Goal: Task Accomplishment & Management: Manage account settings

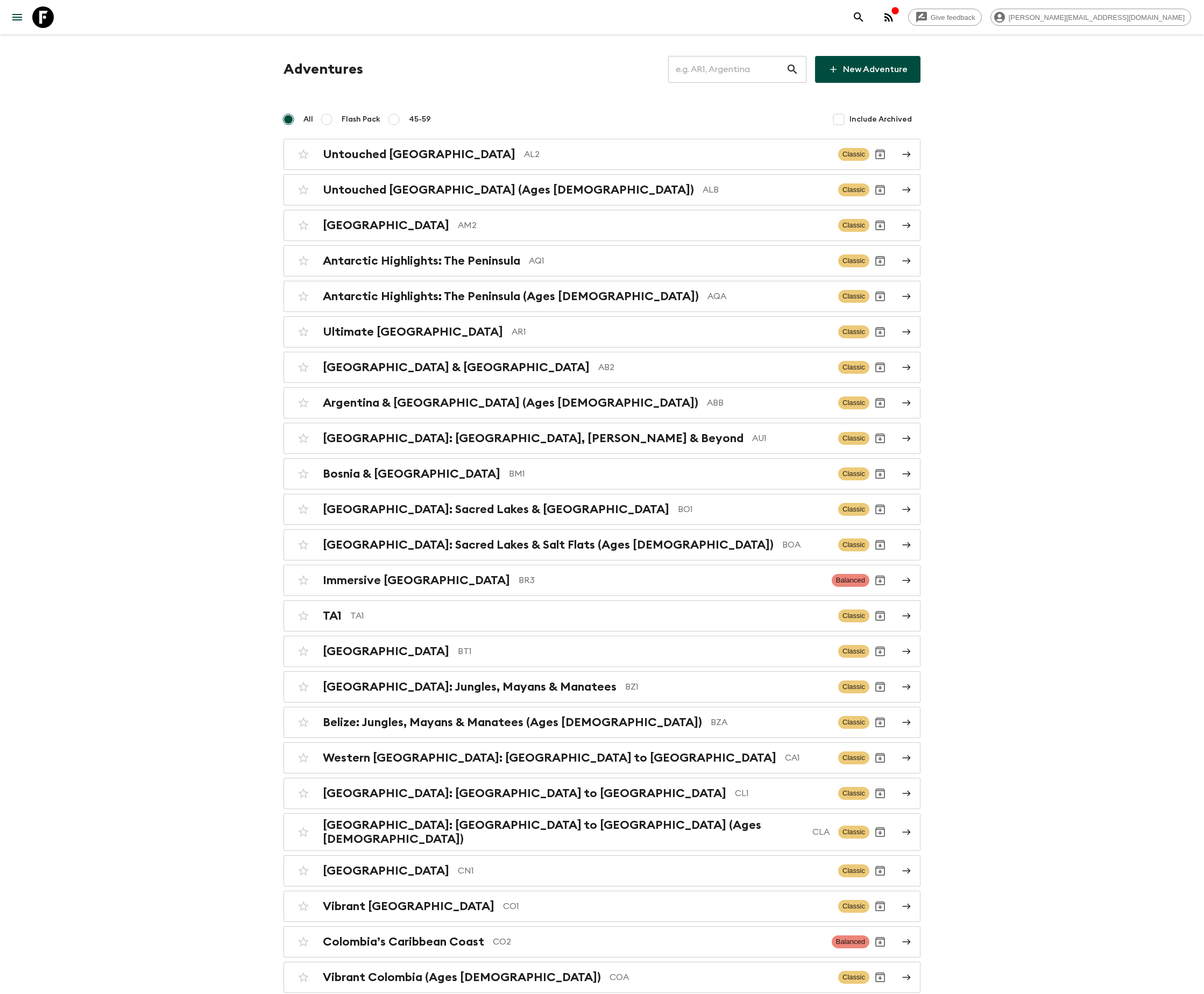
click at [741, 69] on input "text" at bounding box center [728, 70] width 118 height 31
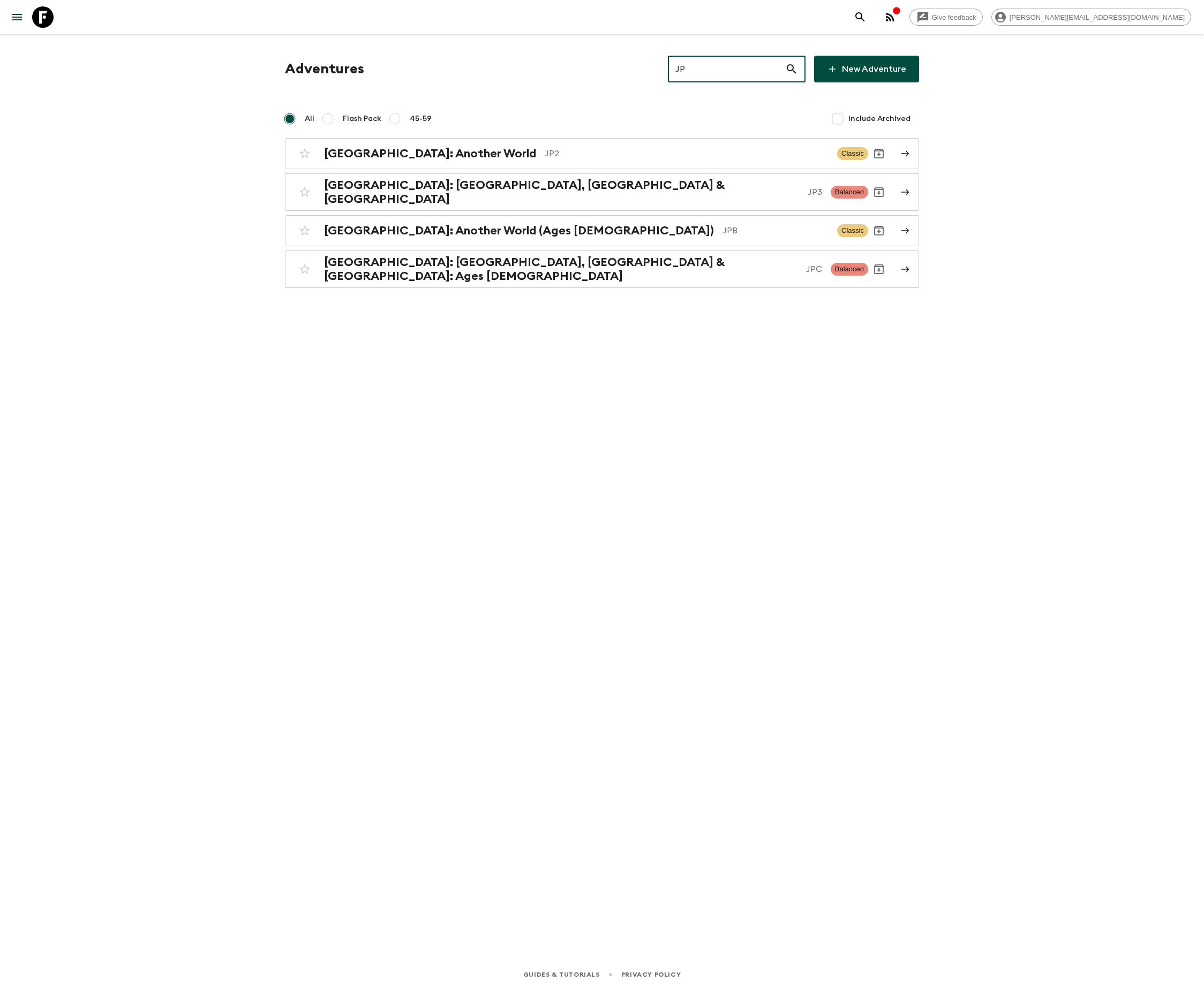
type input "JP3"
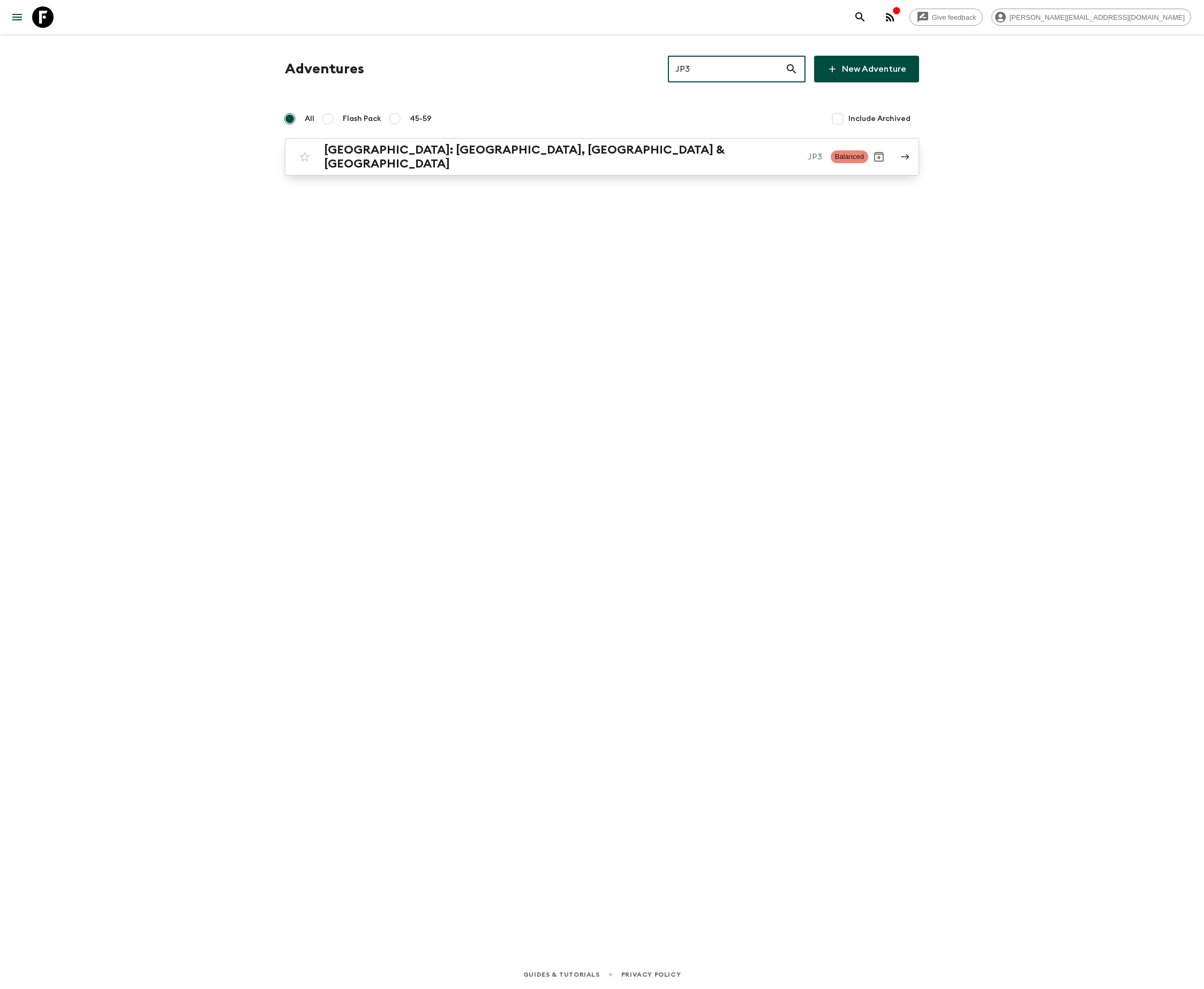
click at [808, 152] on p "JP3" at bounding box center [815, 157] width 14 height 13
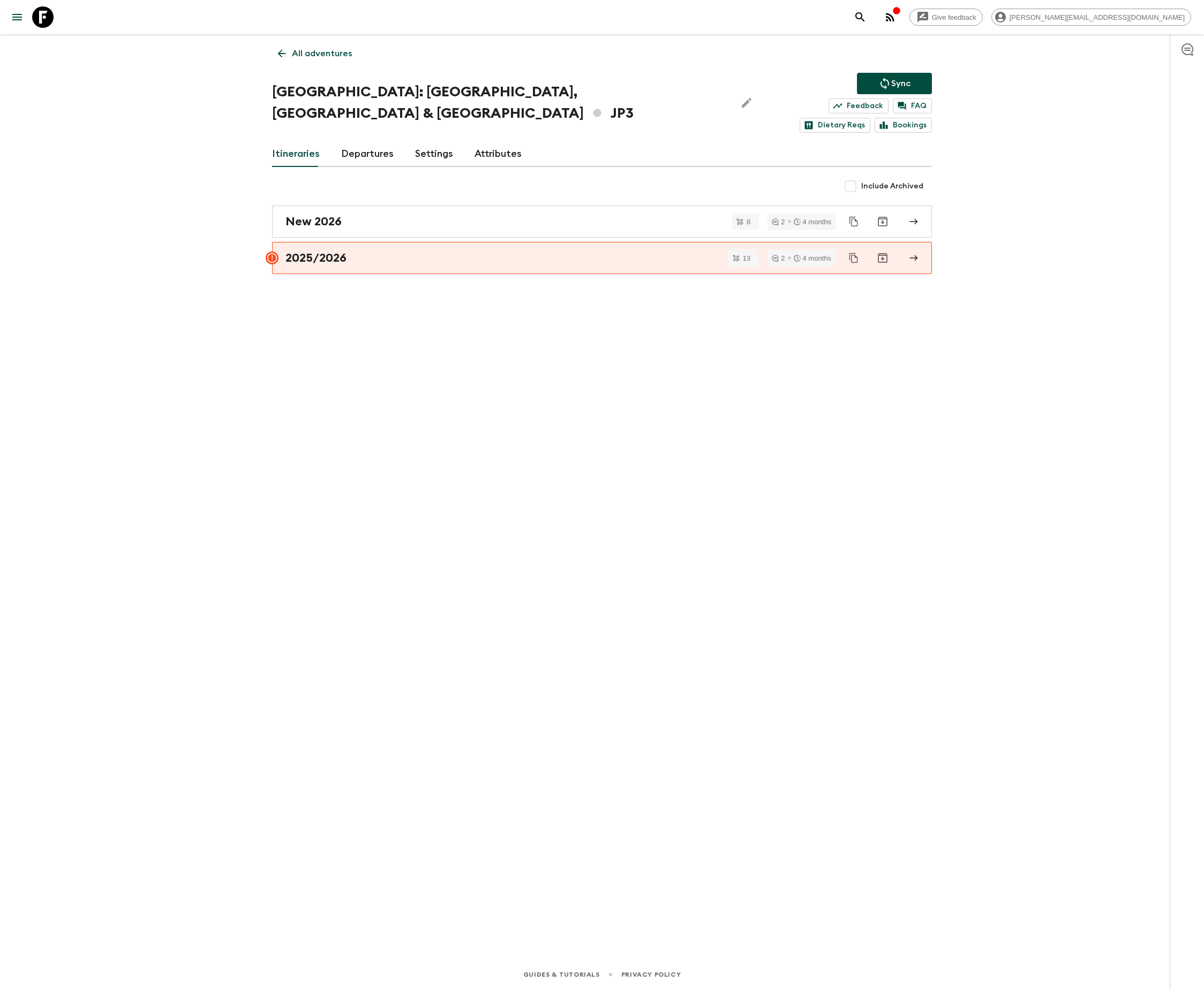
click at [365, 141] on link "Departures" at bounding box center [367, 154] width 52 height 26
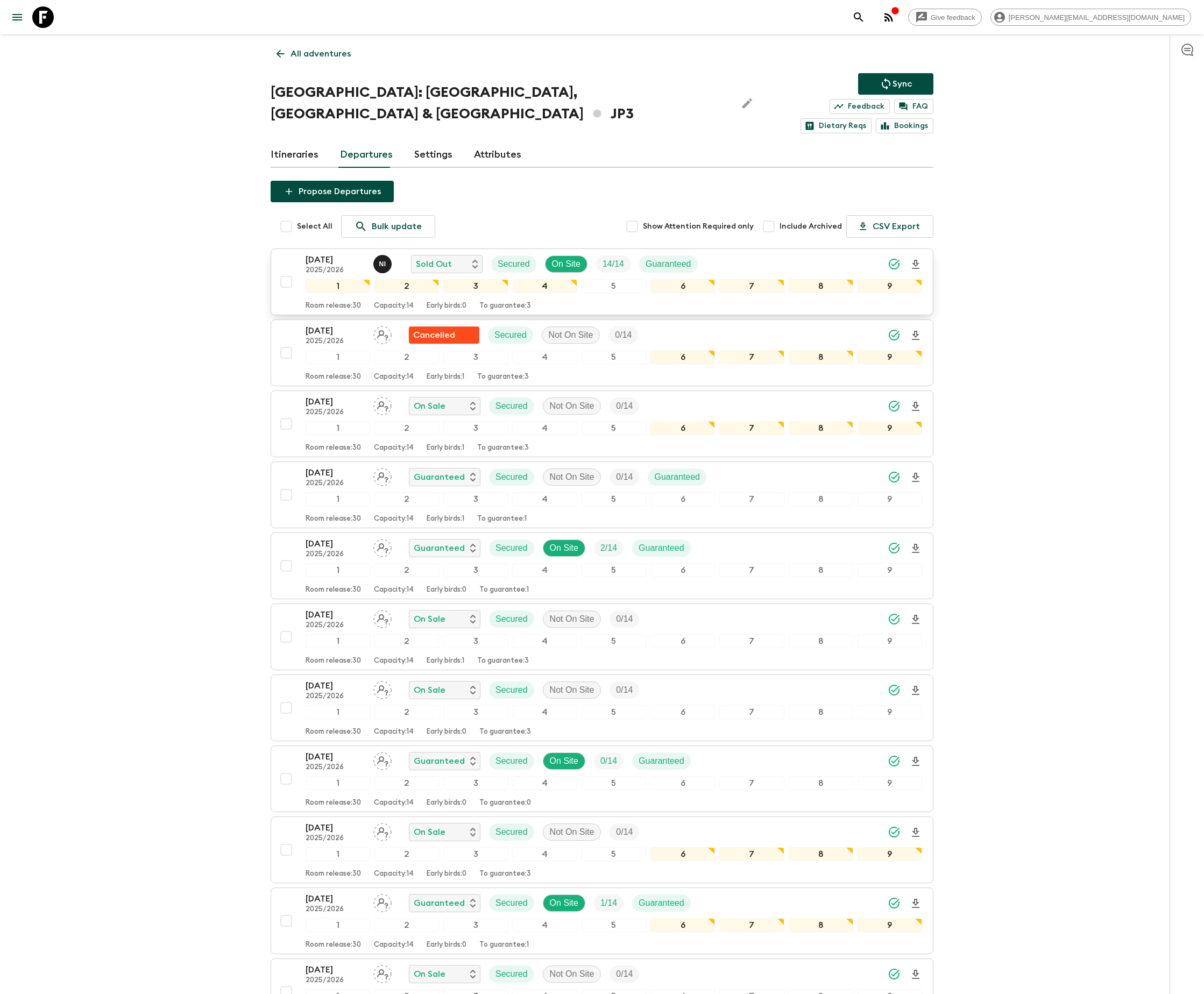
click at [605, 280] on div "5" at bounding box center [614, 286] width 65 height 14
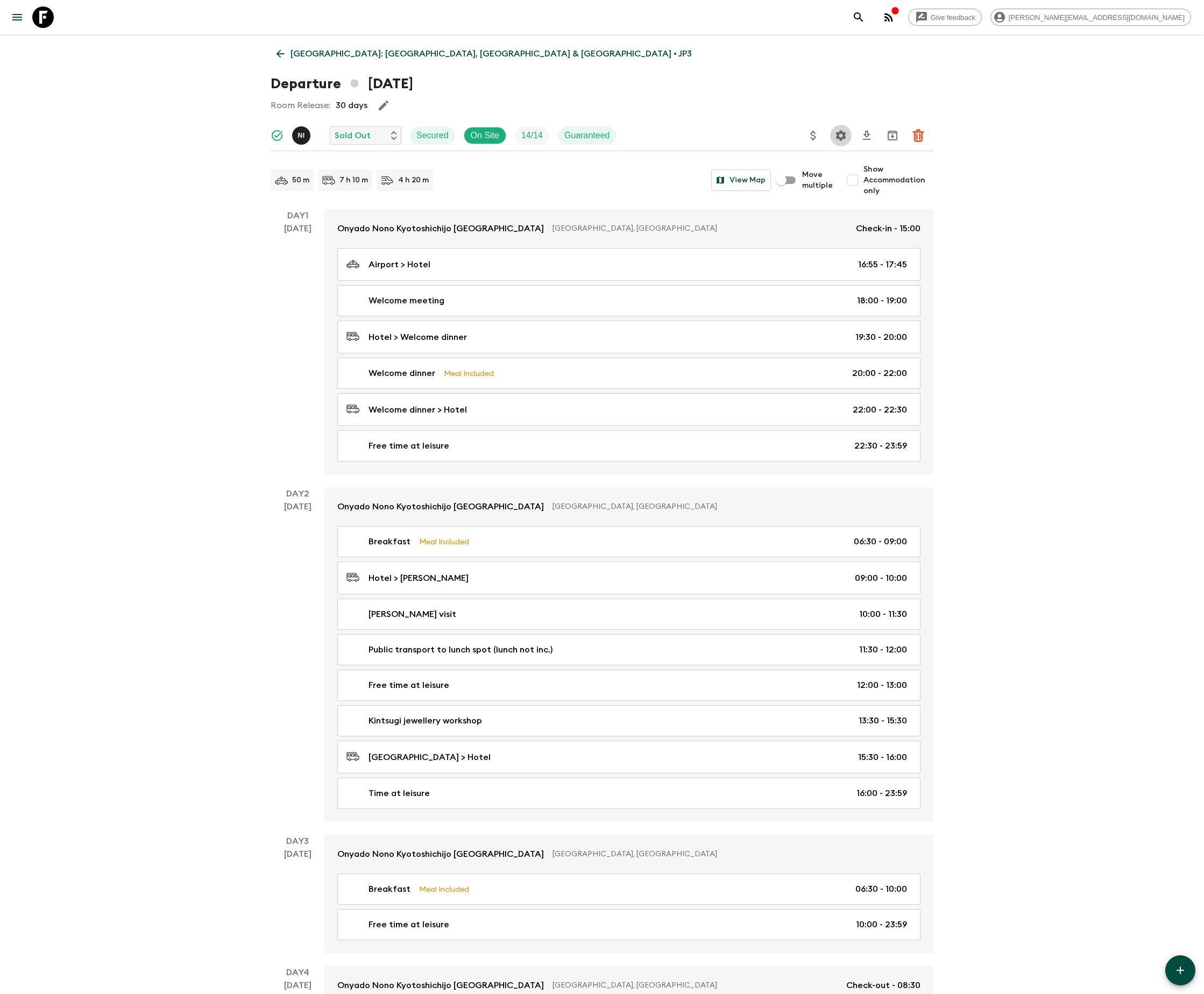
click at [841, 134] on icon "Settings" at bounding box center [841, 135] width 10 height 10
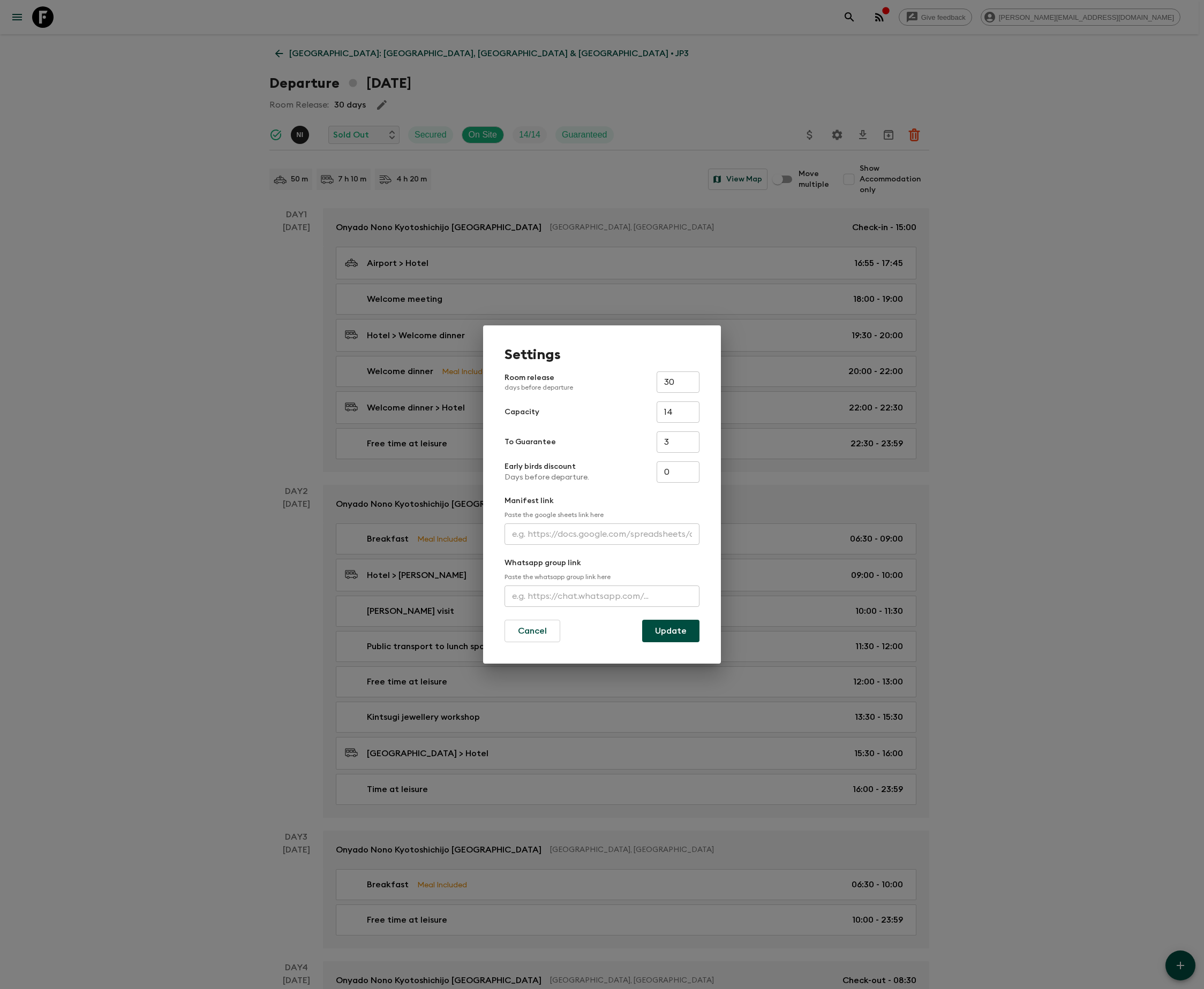
click at [602, 595] on input "text" at bounding box center [601, 596] width 195 height 22
type input "https://chat.whatsapp.com/Kul4GXSRk00EbM5WCTUEfL"
click at [669, 629] on button "Update" at bounding box center [670, 631] width 57 height 23
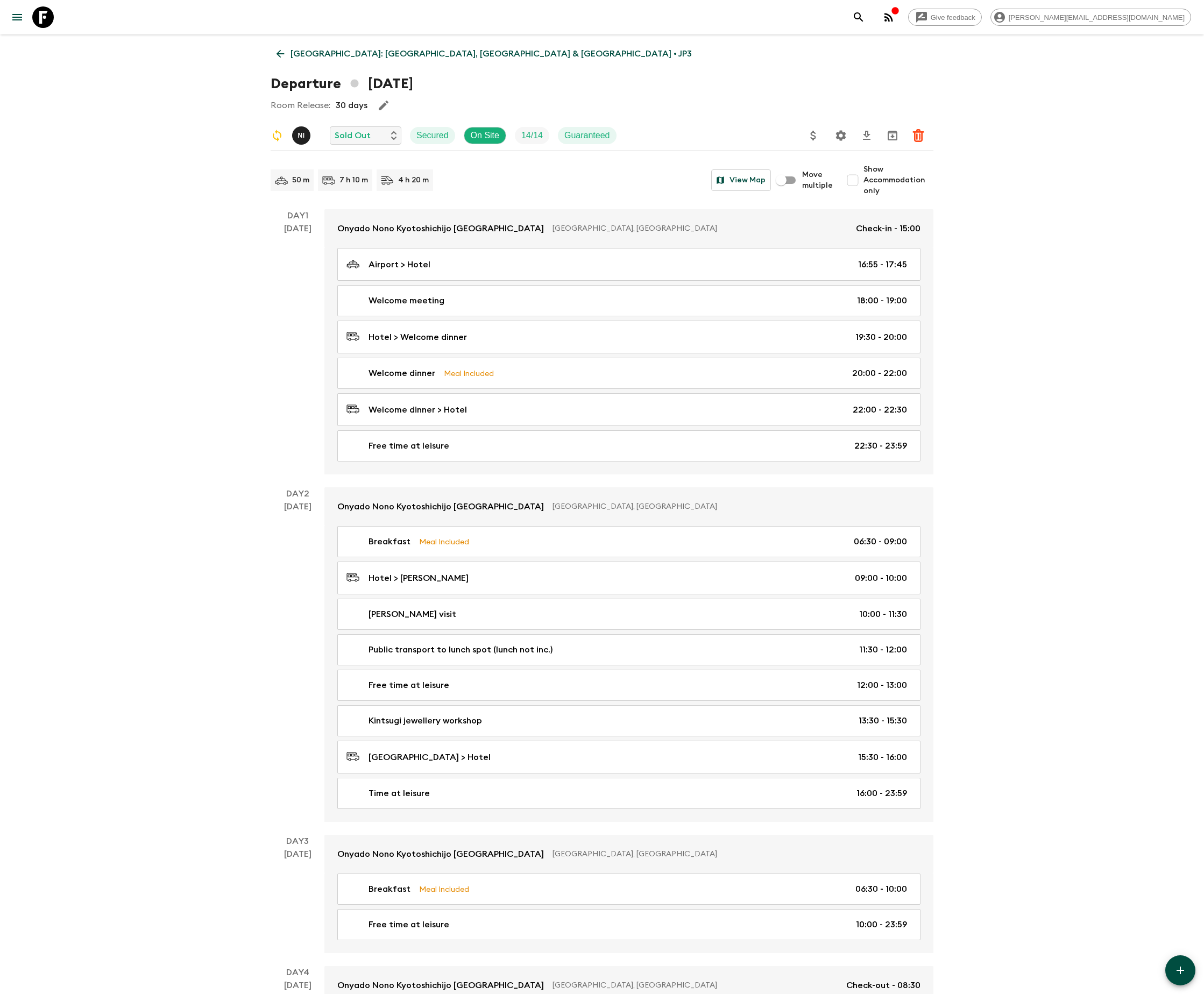
click at [841, 134] on icon "Settings" at bounding box center [841, 135] width 10 height 10
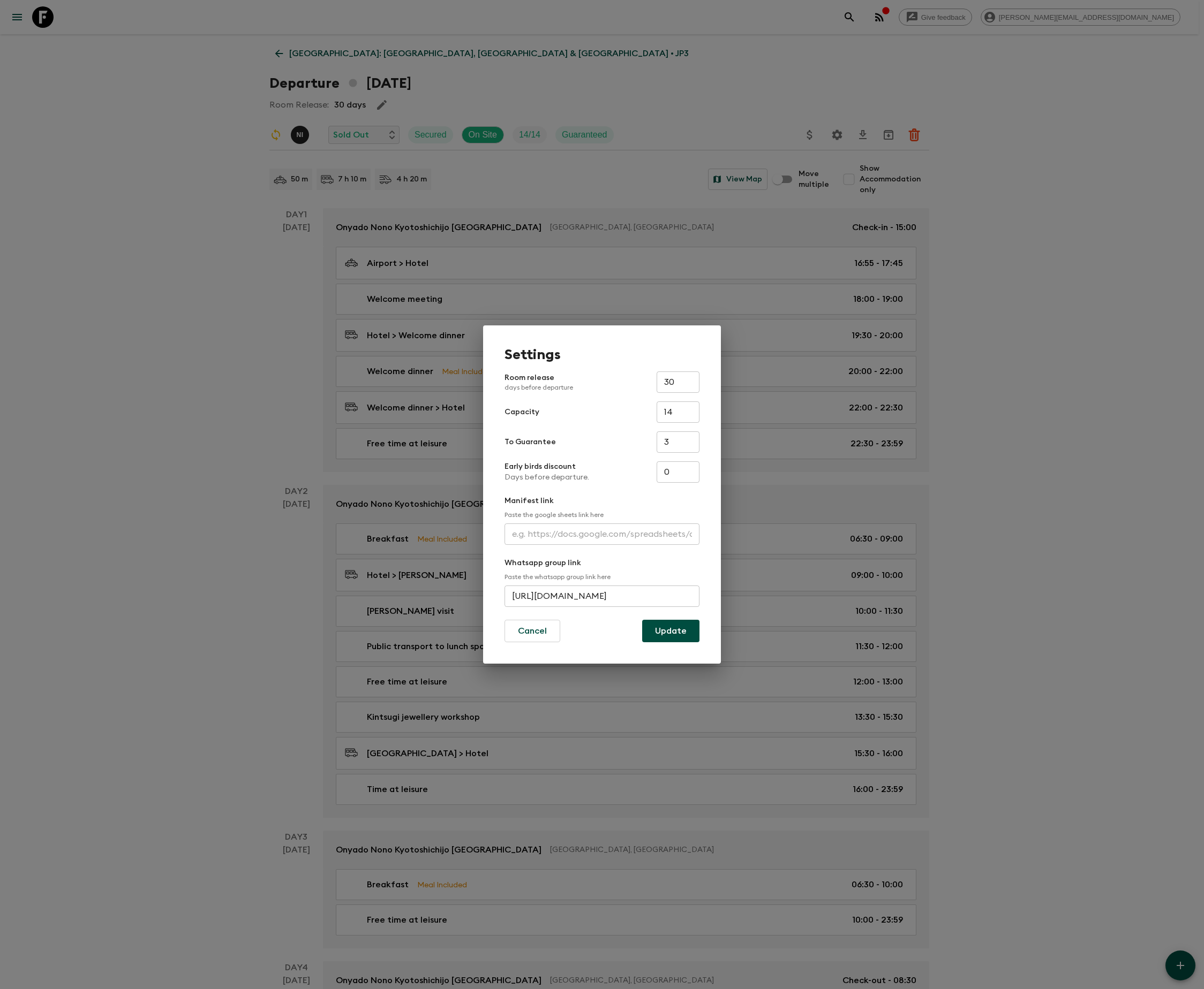
click at [600, 594] on input "https://chat.whatsapp.com/Kul4GXSRk00EbM5WCTUEfL" at bounding box center [601, 596] width 195 height 22
type input "https://chat.whatsapp.com/LPhbZj4EEKI9LJ6g78imAP"
click at [669, 629] on button "Update" at bounding box center [670, 631] width 57 height 23
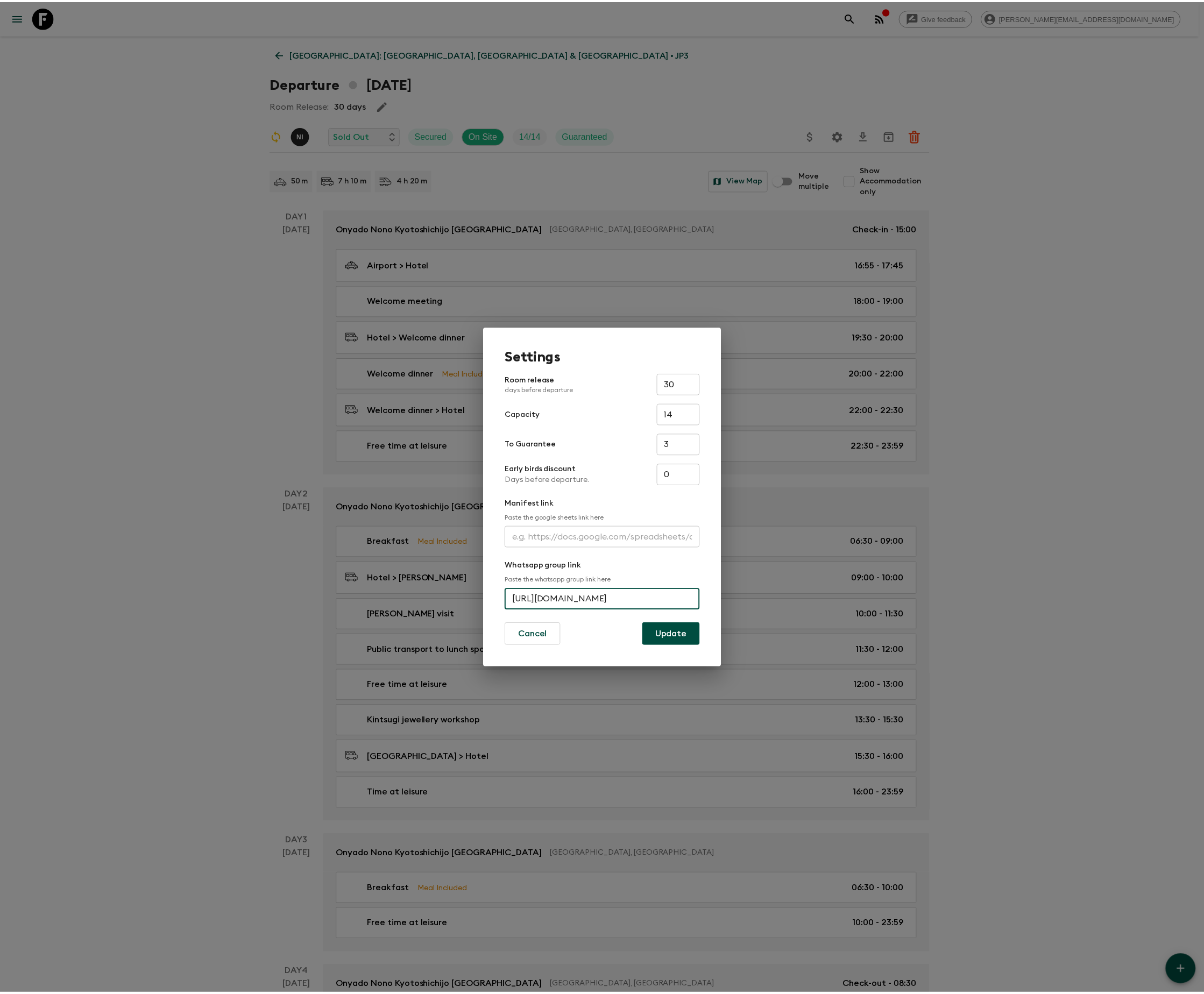
scroll to position [0, 0]
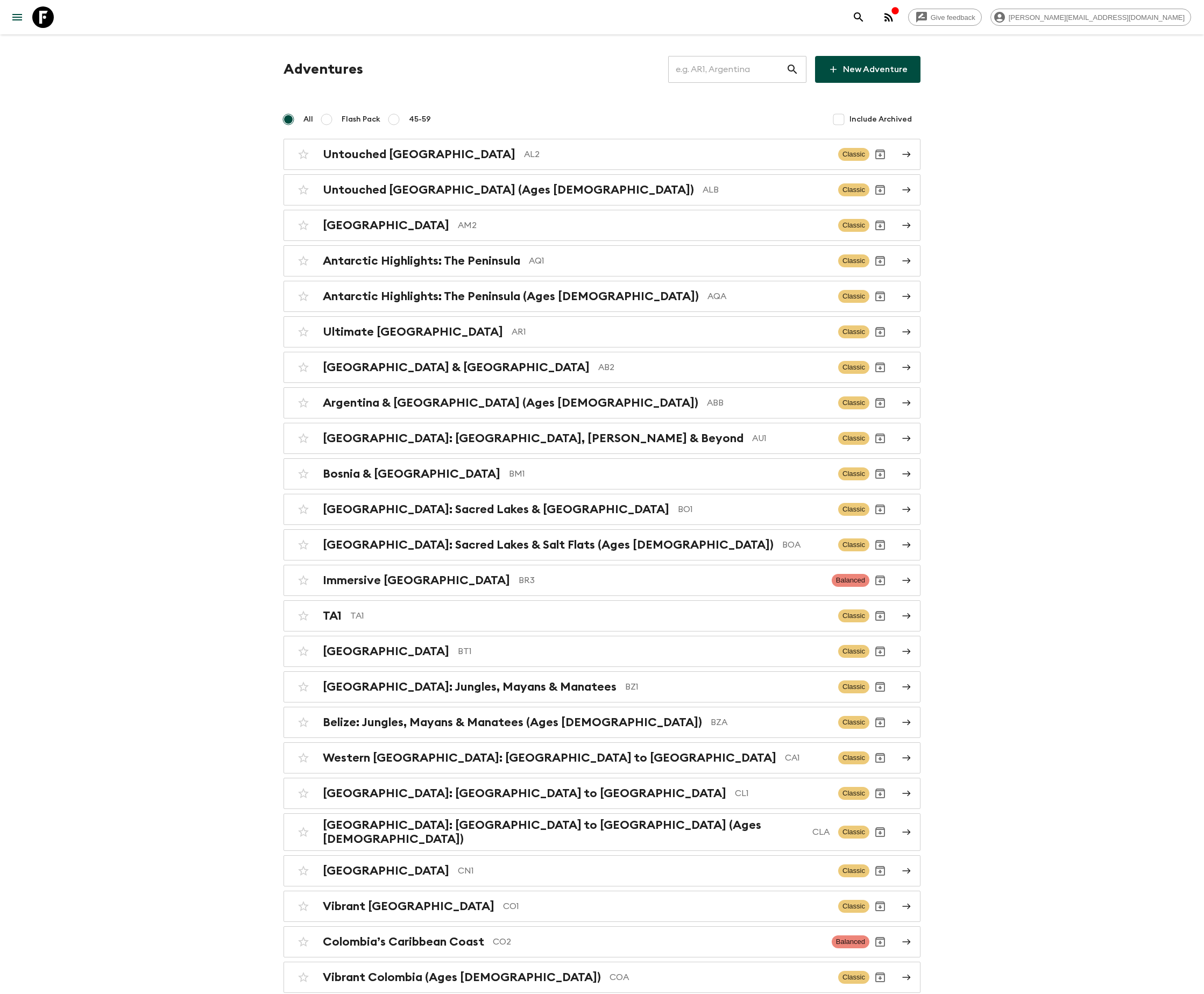
click at [739, 69] on input "text" at bounding box center [728, 70] width 118 height 31
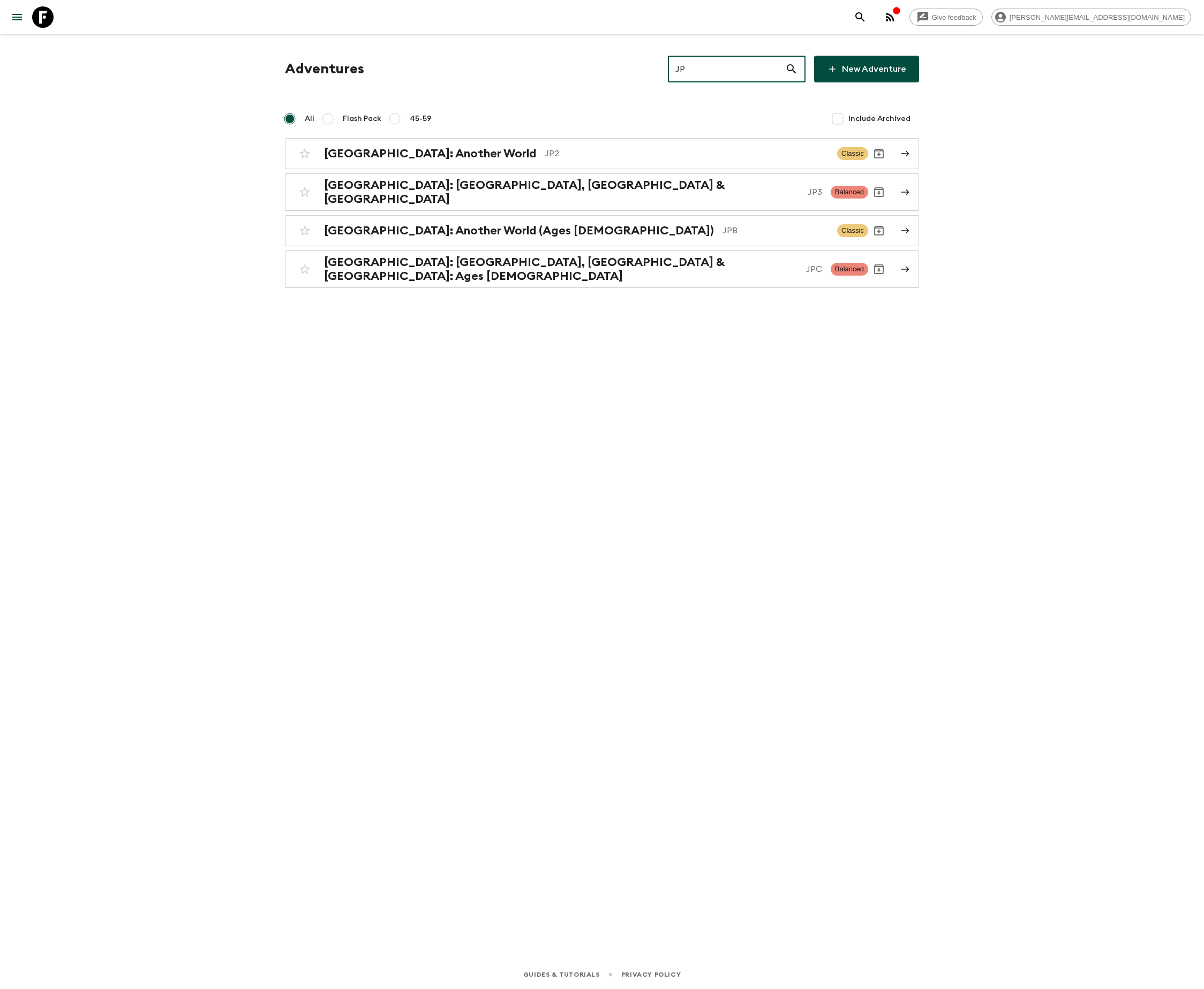
type input "JPB"
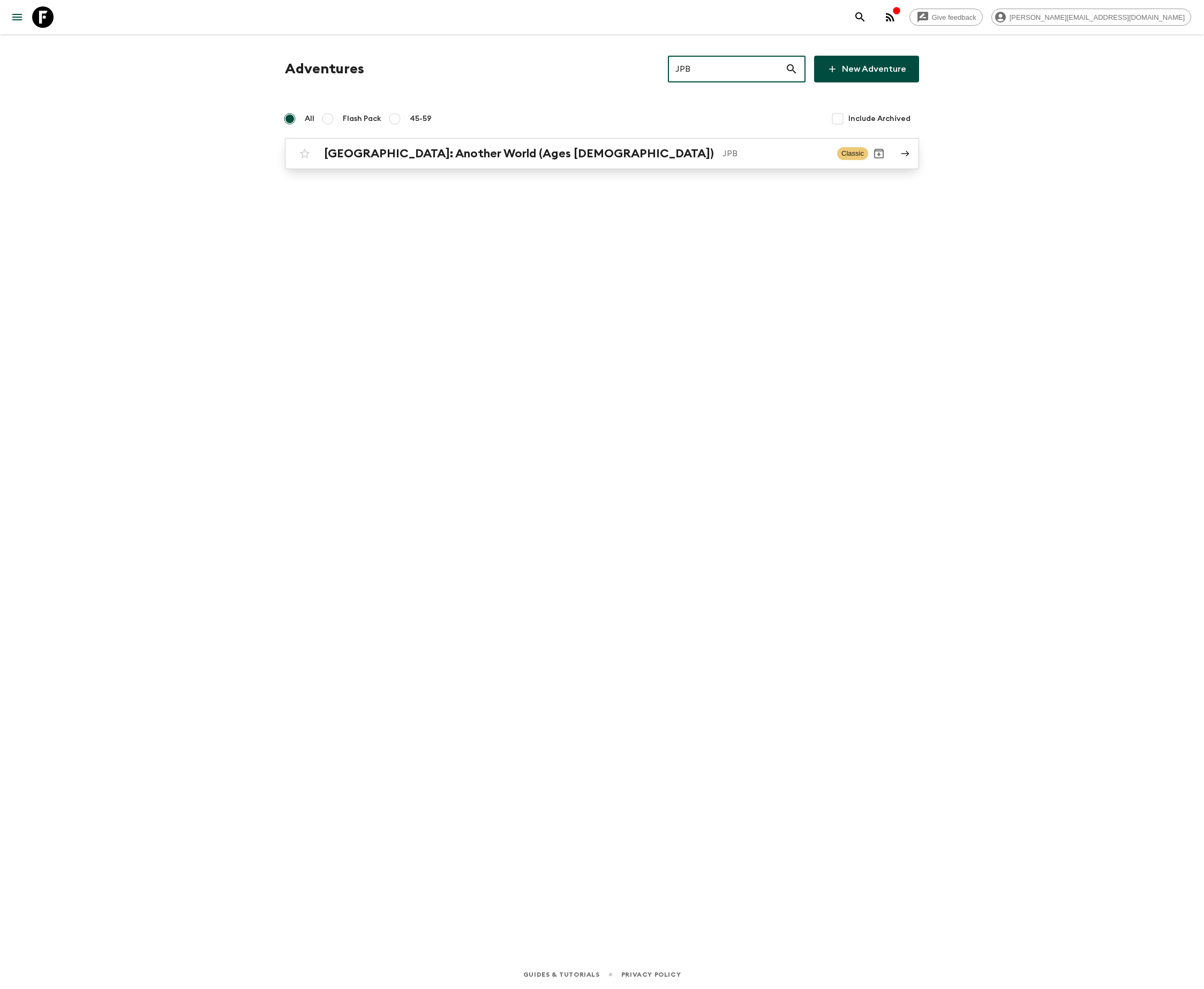
click at [723, 152] on p "JPB" at bounding box center [776, 154] width 106 height 13
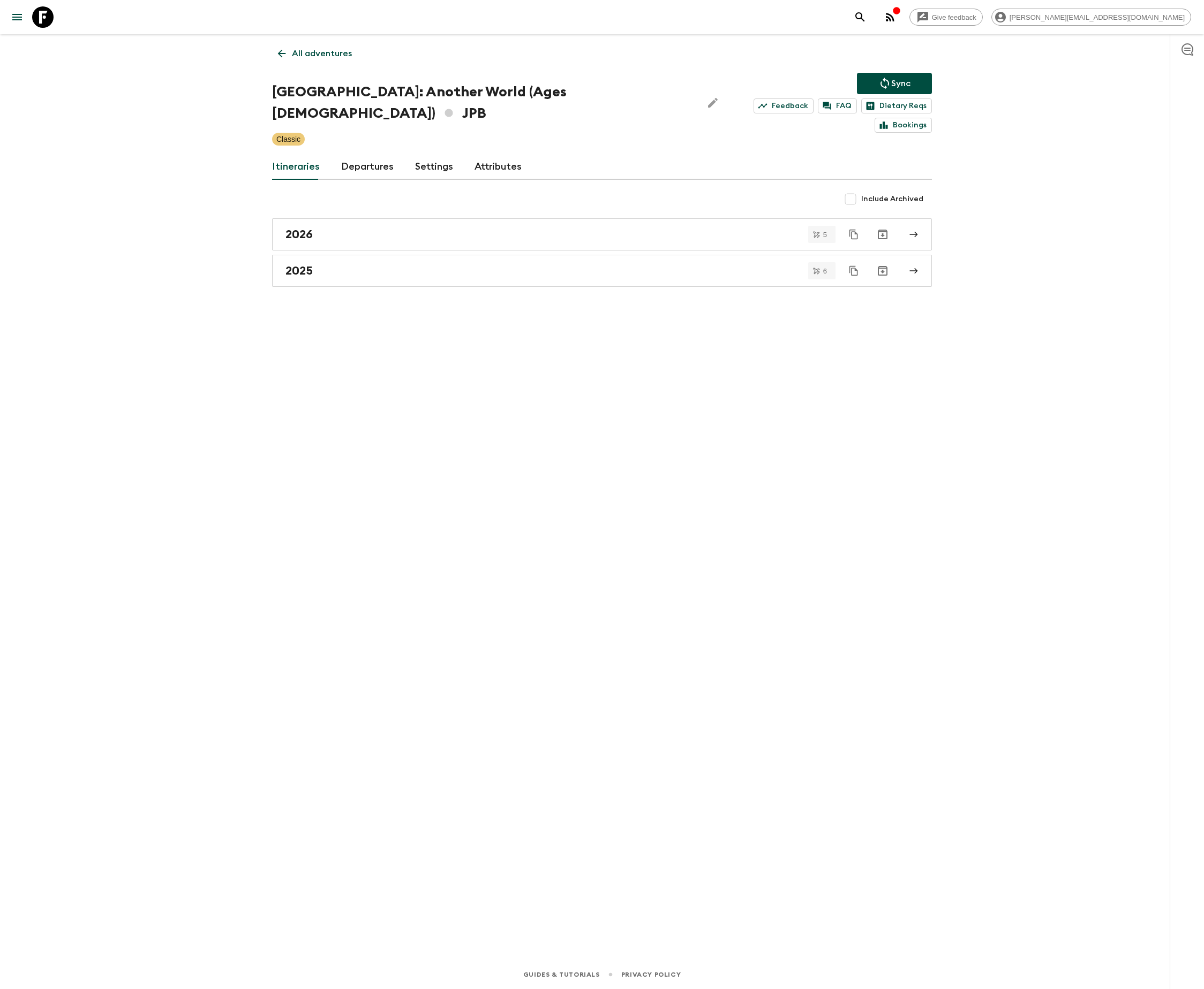
click at [365, 154] on link "Departures" at bounding box center [367, 166] width 52 height 26
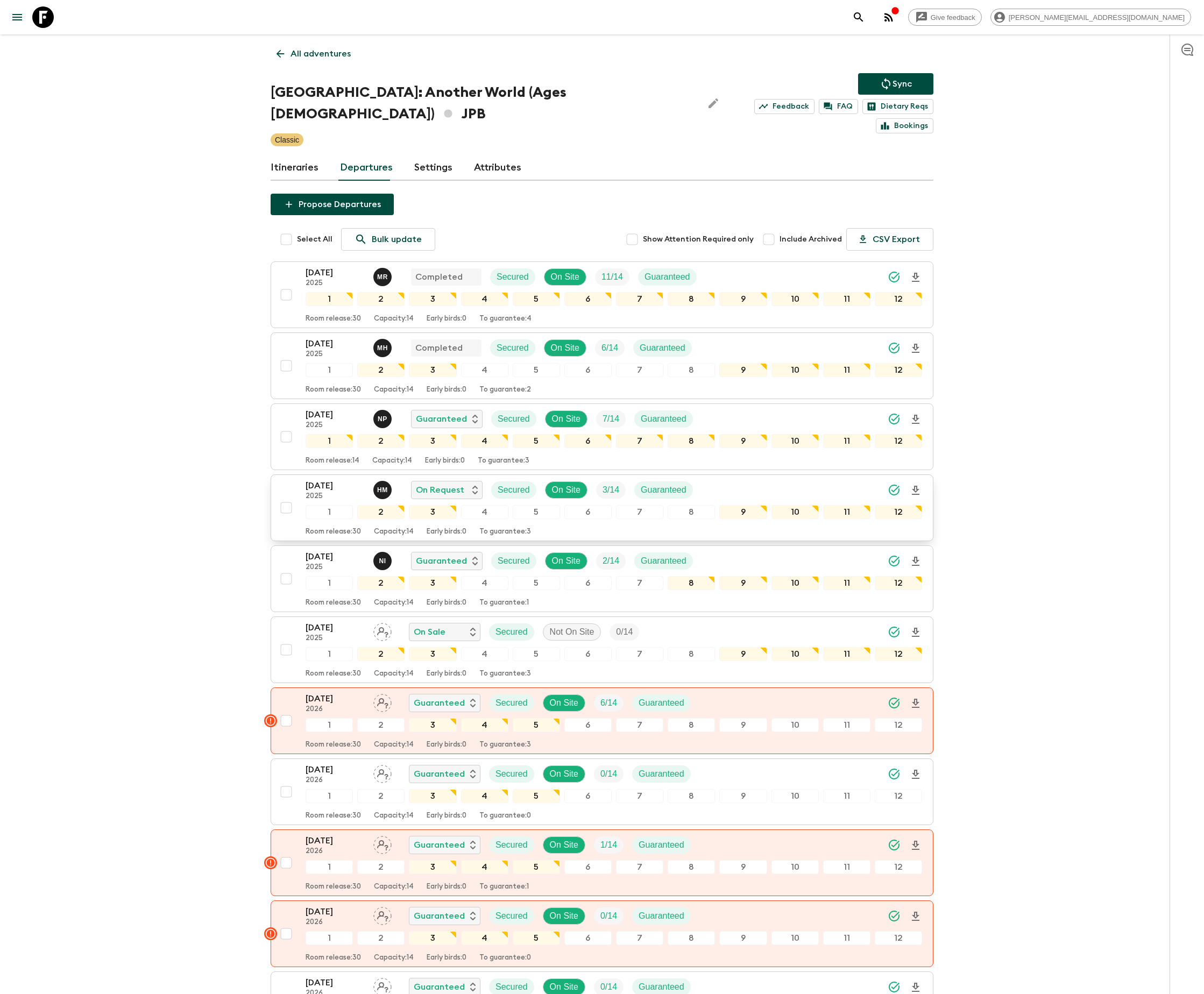
click at [602, 484] on span "3 / 14" at bounding box center [611, 490] width 30 height 13
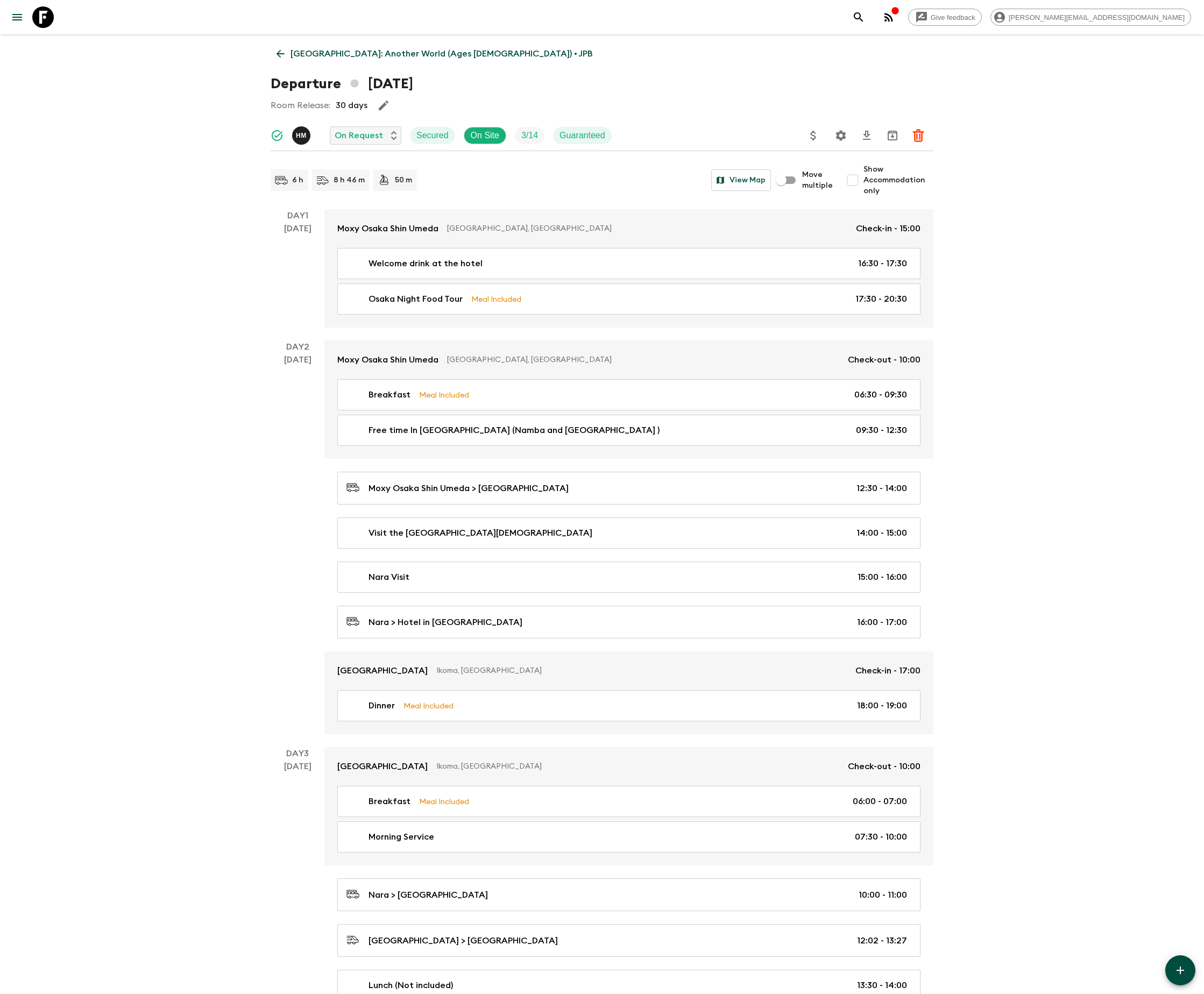
click at [841, 134] on icon "Settings" at bounding box center [841, 135] width 10 height 10
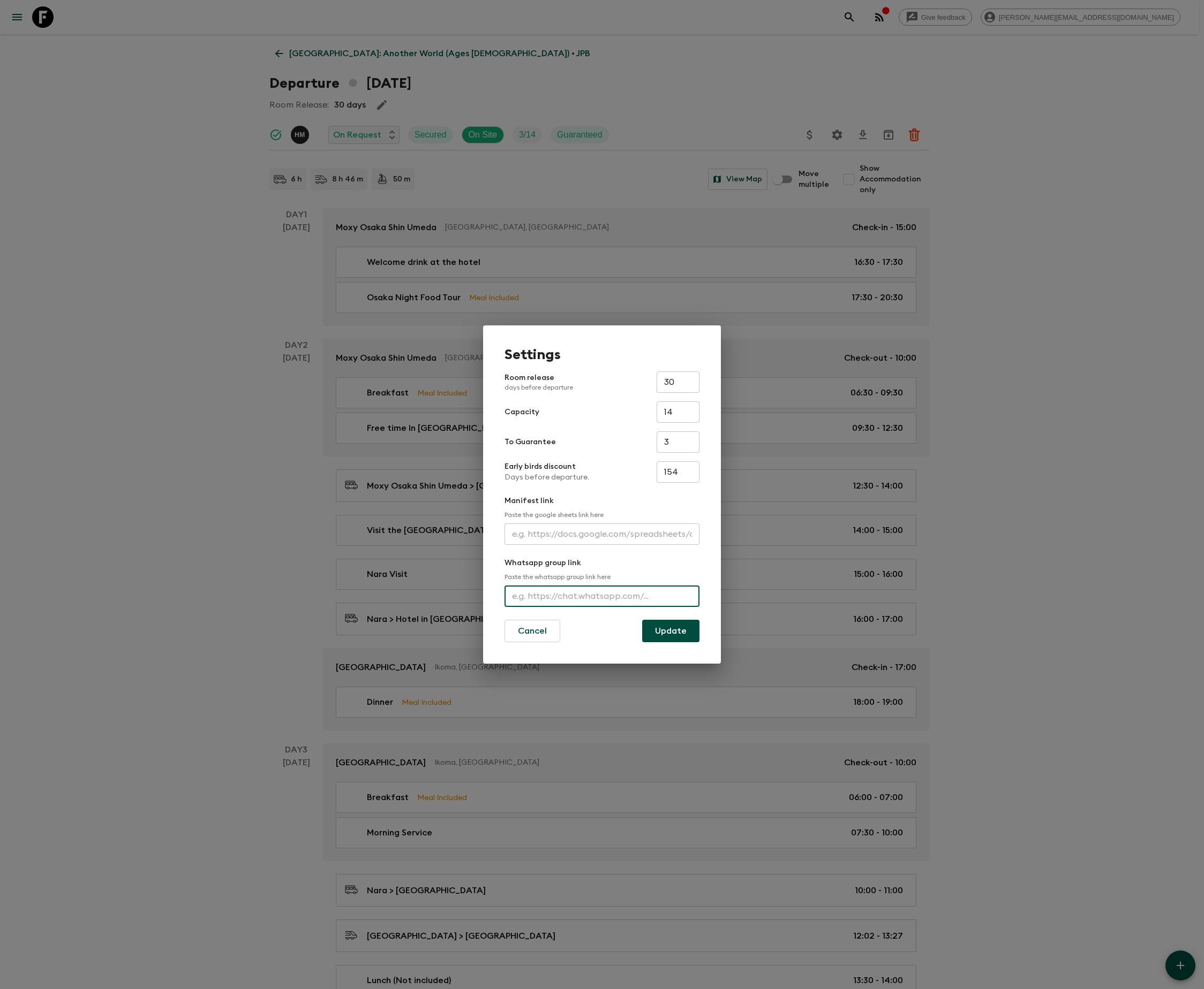
click at [600, 595] on input "text" at bounding box center [601, 596] width 195 height 22
type input "[URL][DOMAIN_NAME]"
click at [669, 629] on button "Update" at bounding box center [670, 631] width 57 height 23
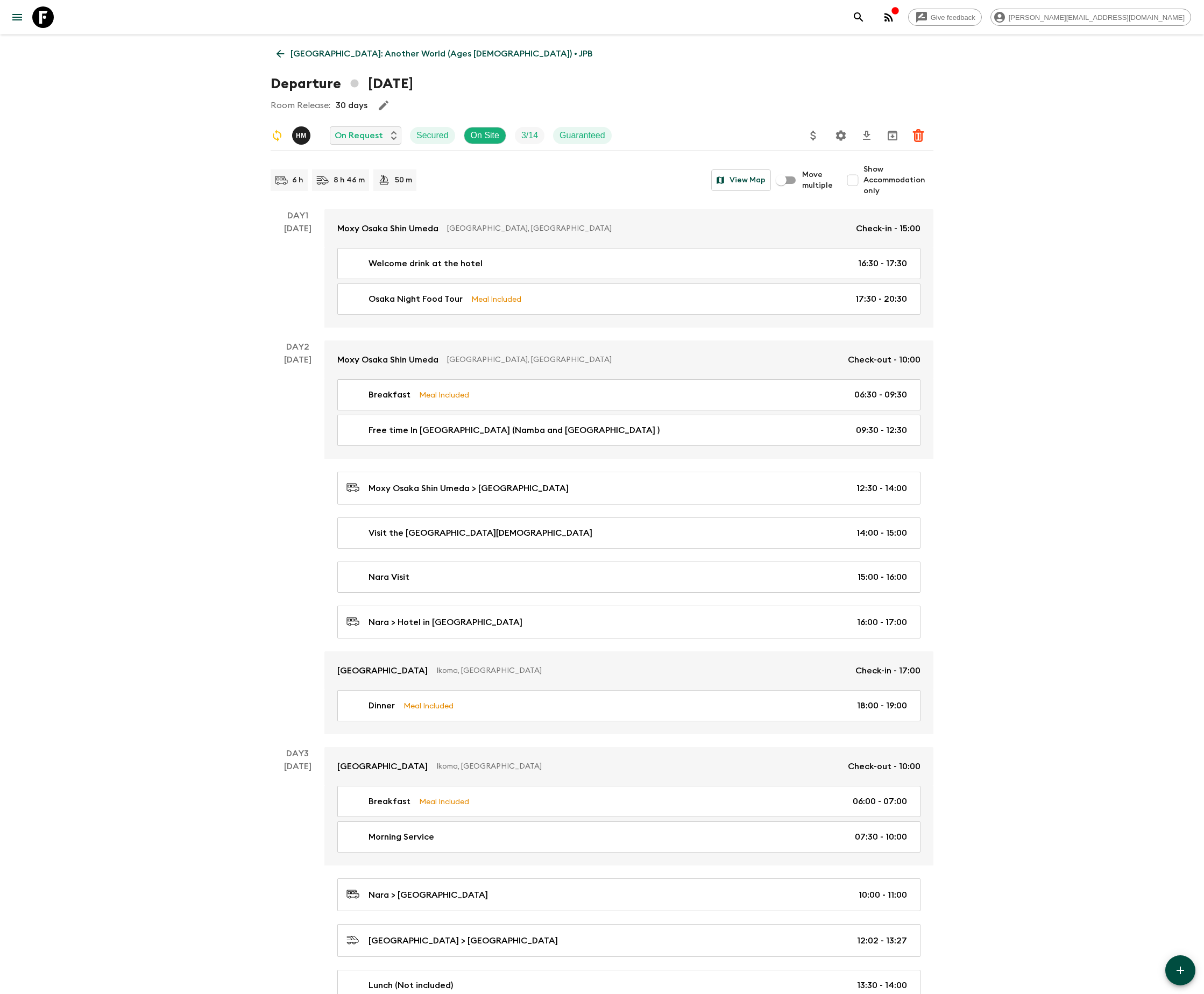
click at [841, 134] on icon "Settings" at bounding box center [841, 135] width 10 height 10
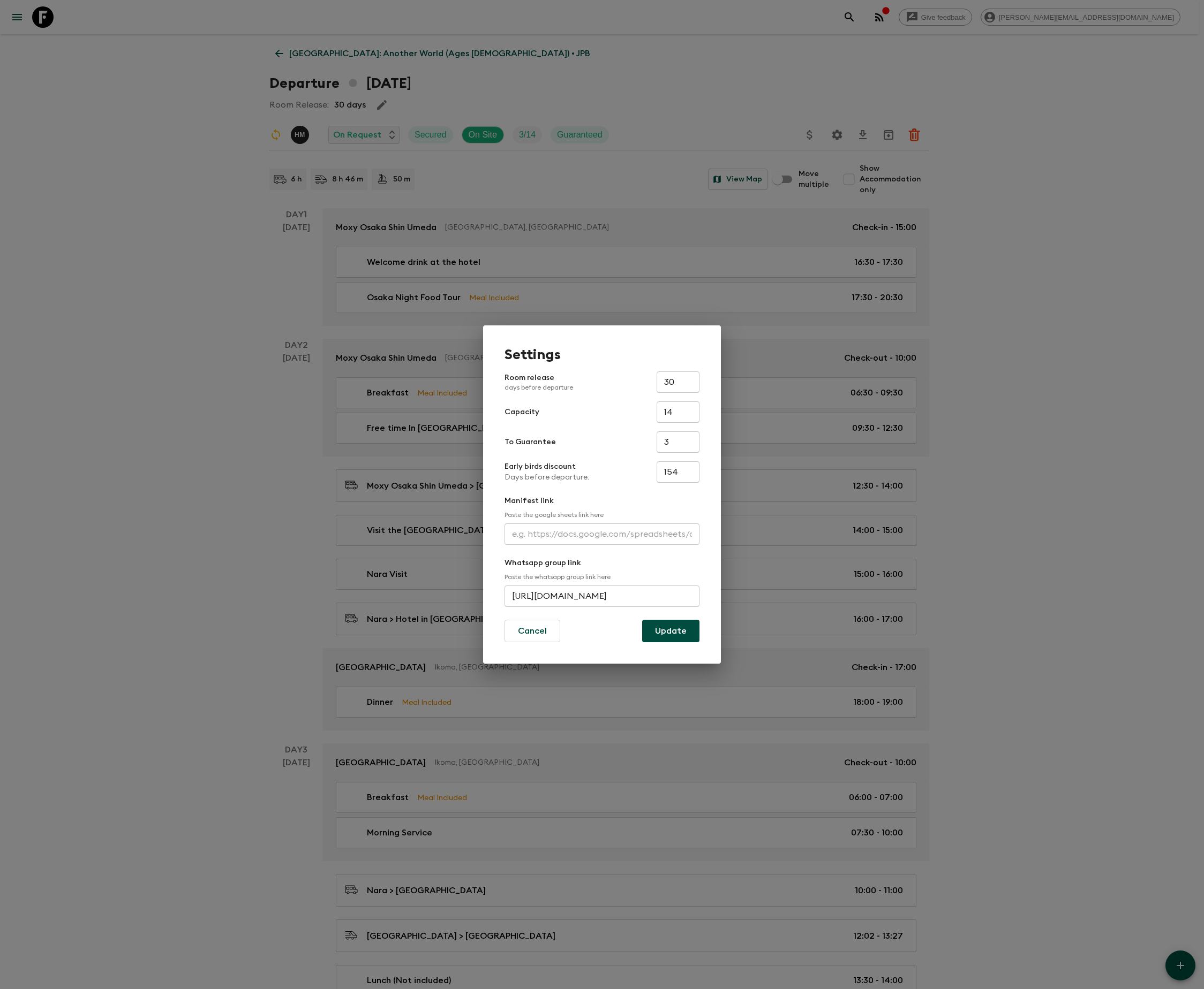
click at [600, 594] on input "[URL][DOMAIN_NAME]" at bounding box center [601, 596] width 195 height 22
type input "[URL][DOMAIN_NAME]"
click at [669, 629] on button "Update" at bounding box center [670, 631] width 57 height 23
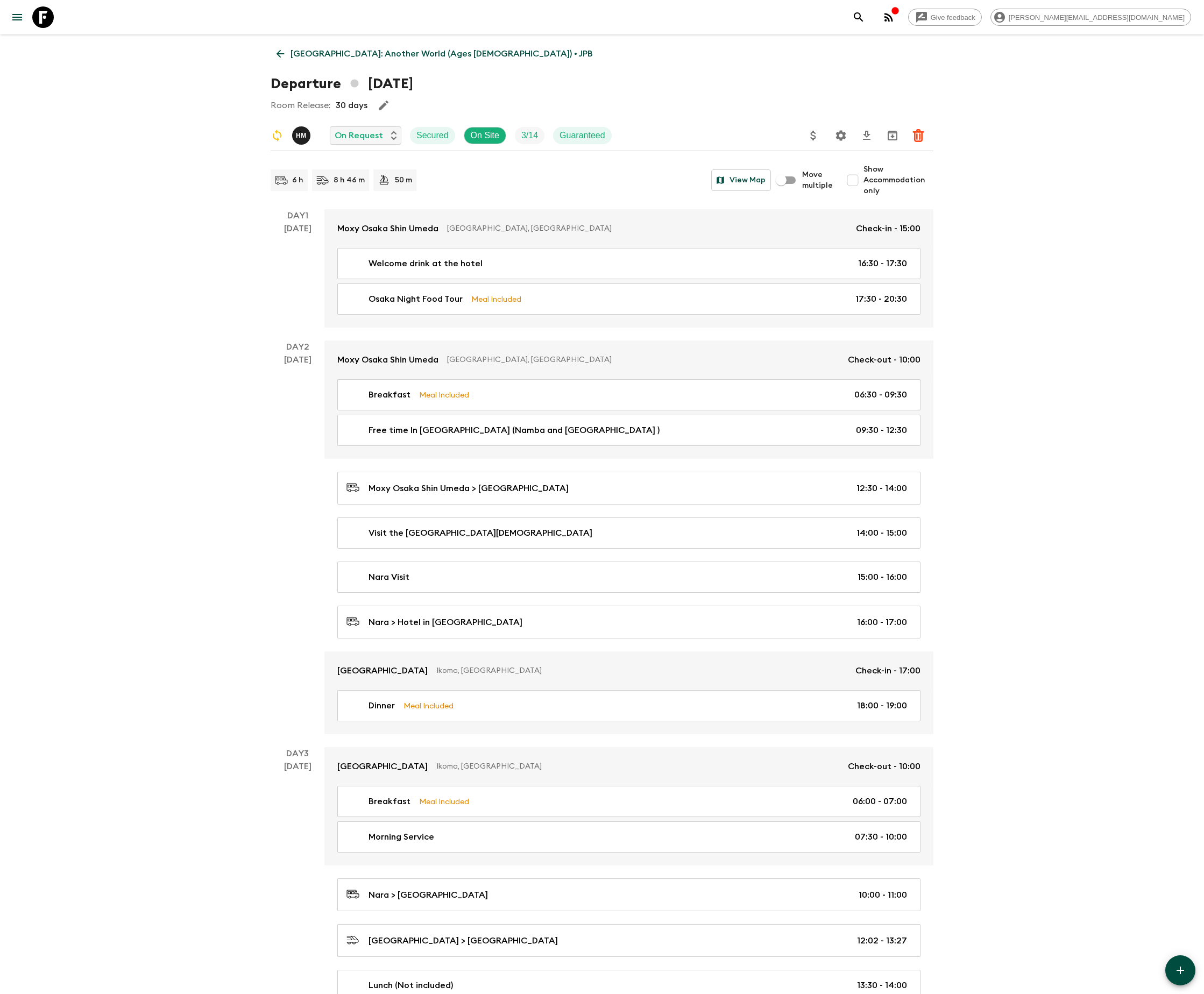
click at [841, 134] on icon "Settings" at bounding box center [841, 135] width 10 height 10
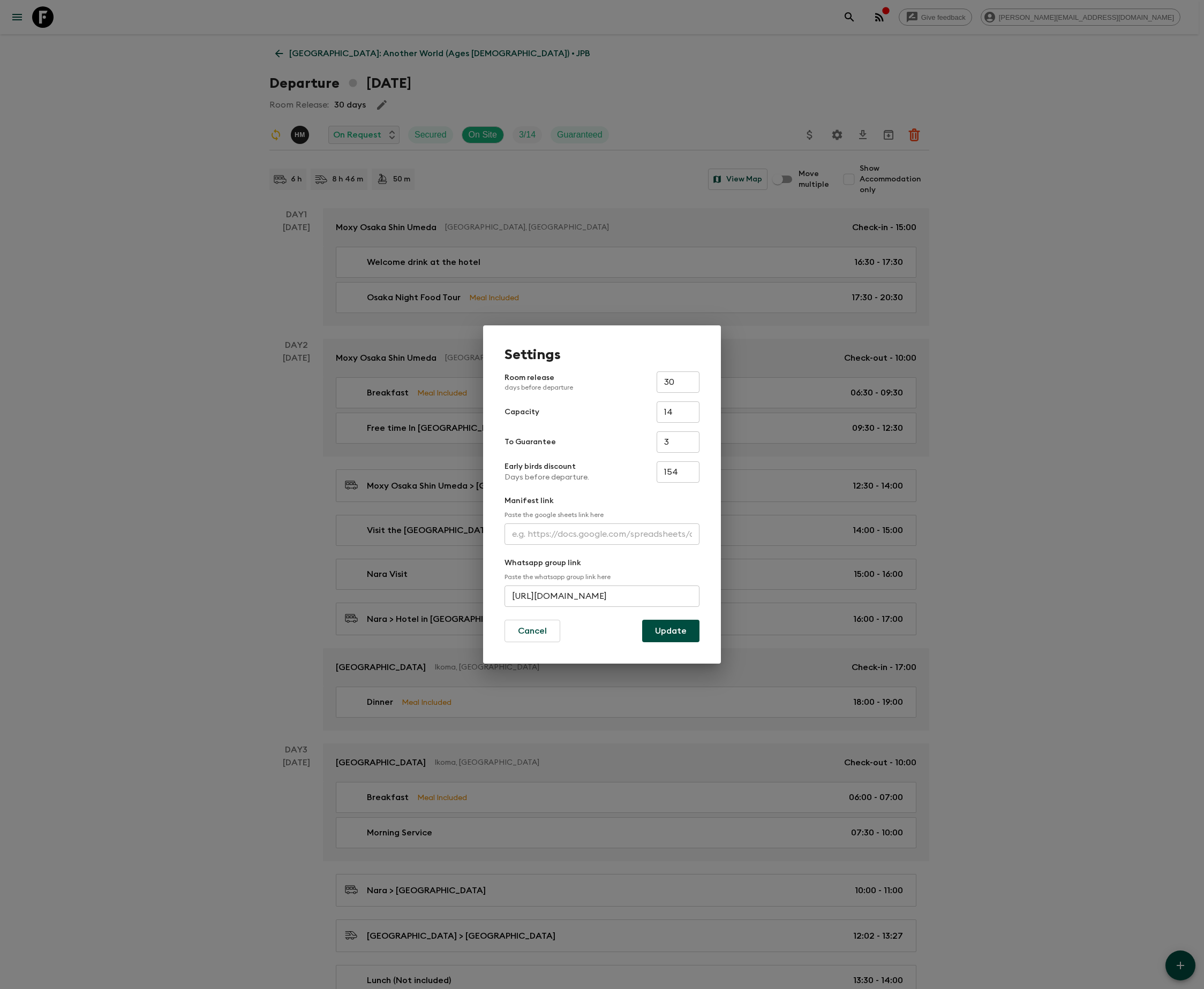
click at [602, 594] on input "[URL][DOMAIN_NAME]" at bounding box center [601, 596] width 195 height 22
type input "[URL][DOMAIN_NAME]"
click at [669, 629] on button "Update" at bounding box center [670, 631] width 57 height 23
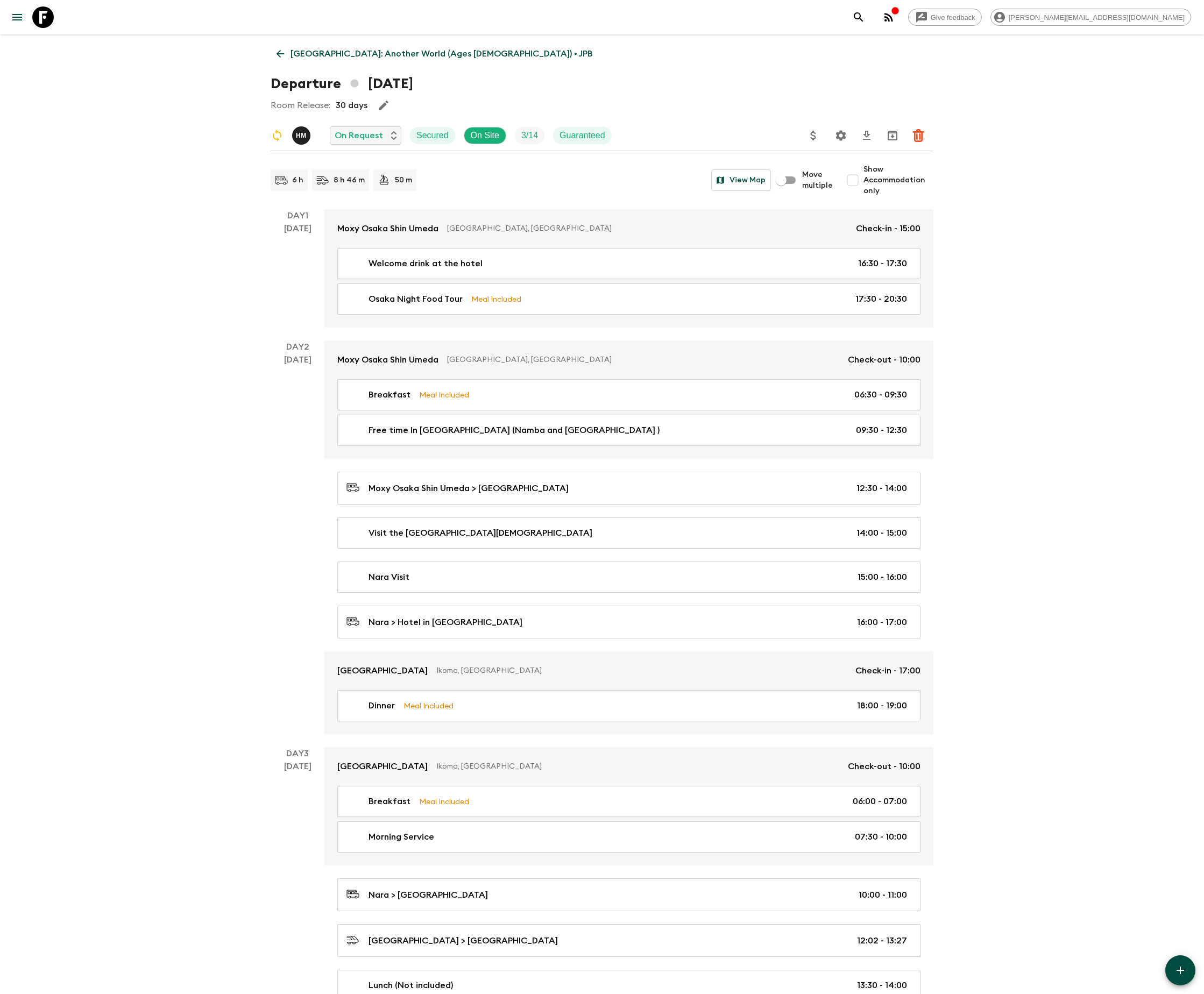
click at [841, 134] on icon "Settings" at bounding box center [841, 135] width 10 height 10
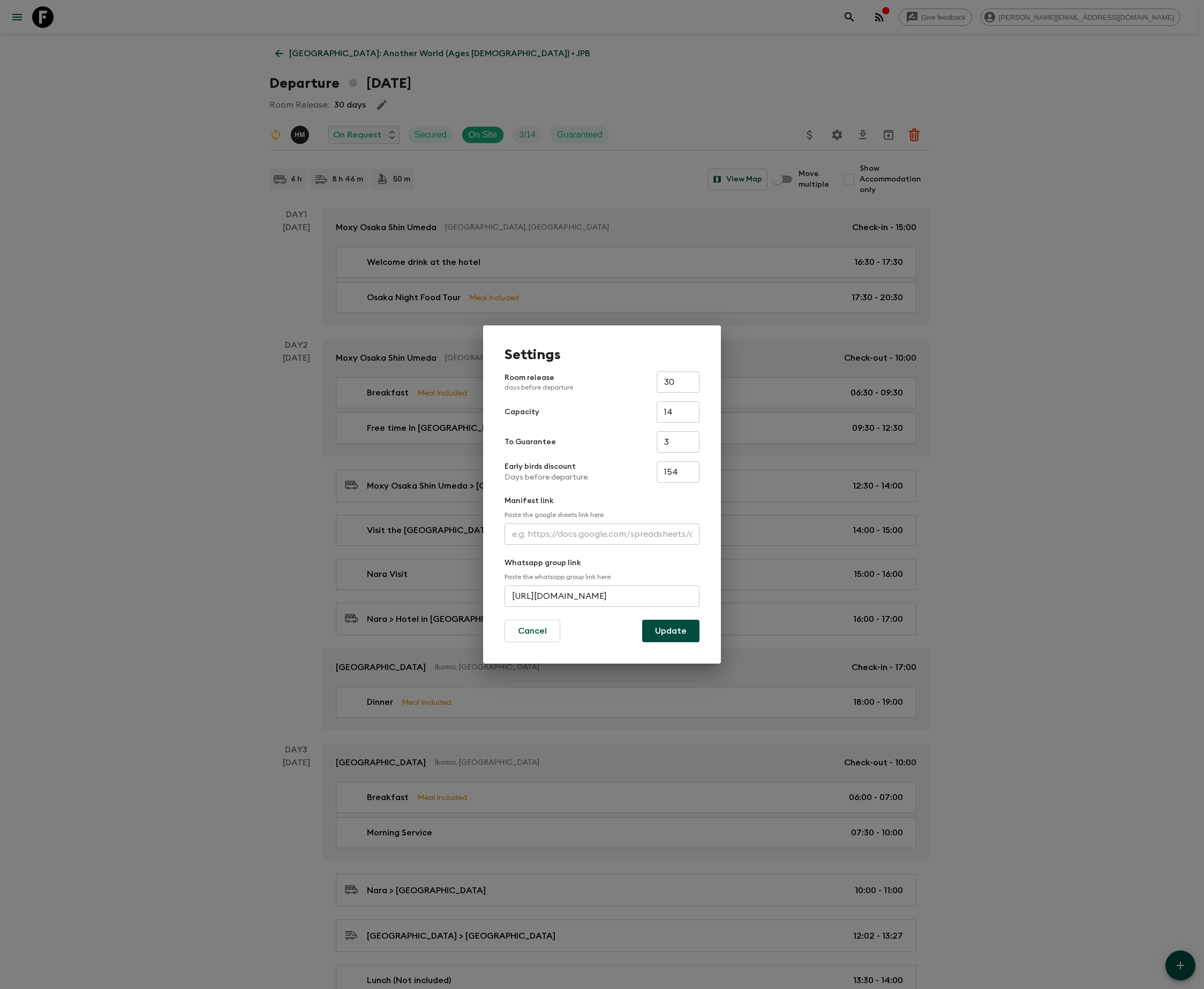
click at [602, 594] on input "[URL][DOMAIN_NAME]" at bounding box center [601, 596] width 195 height 22
type input "[URL][DOMAIN_NAME]"
click at [669, 629] on button "Update" at bounding box center [670, 631] width 57 height 23
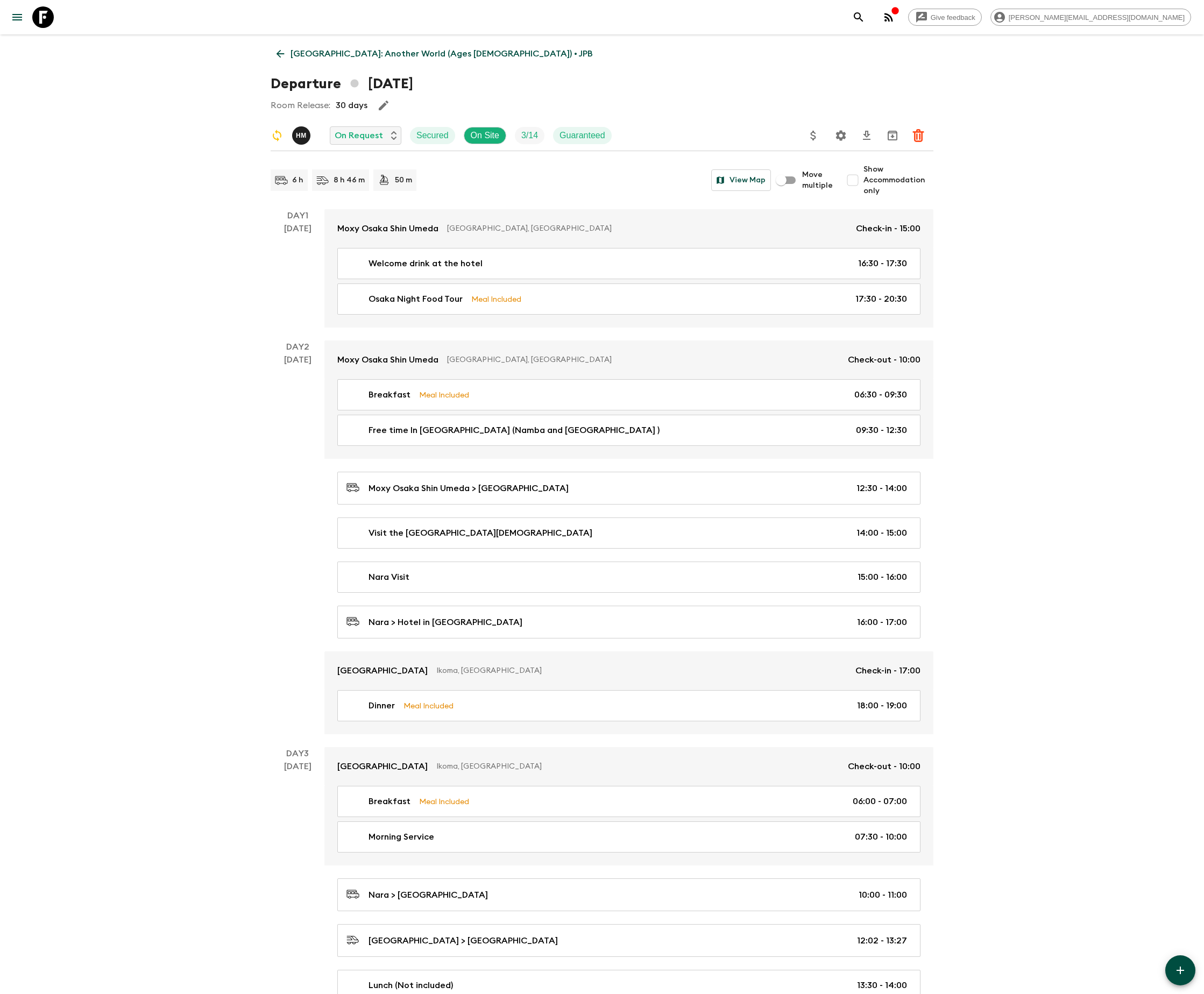
click at [841, 134] on icon "Settings" at bounding box center [841, 135] width 10 height 10
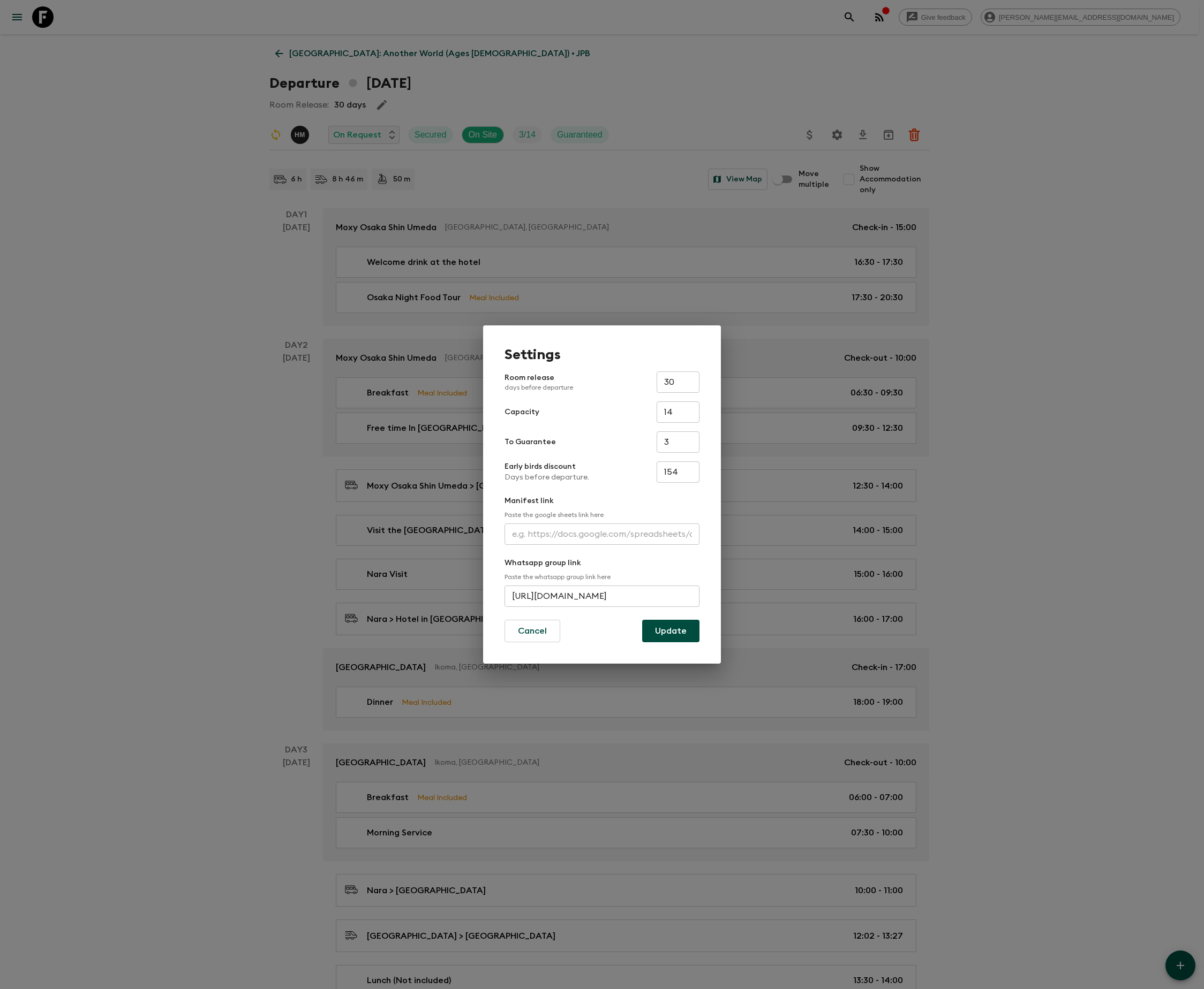
click at [600, 594] on input "[URL][DOMAIN_NAME]" at bounding box center [601, 596] width 195 height 22
type input "[URL][DOMAIN_NAME]"
click at [669, 629] on button "Update" at bounding box center [670, 631] width 57 height 23
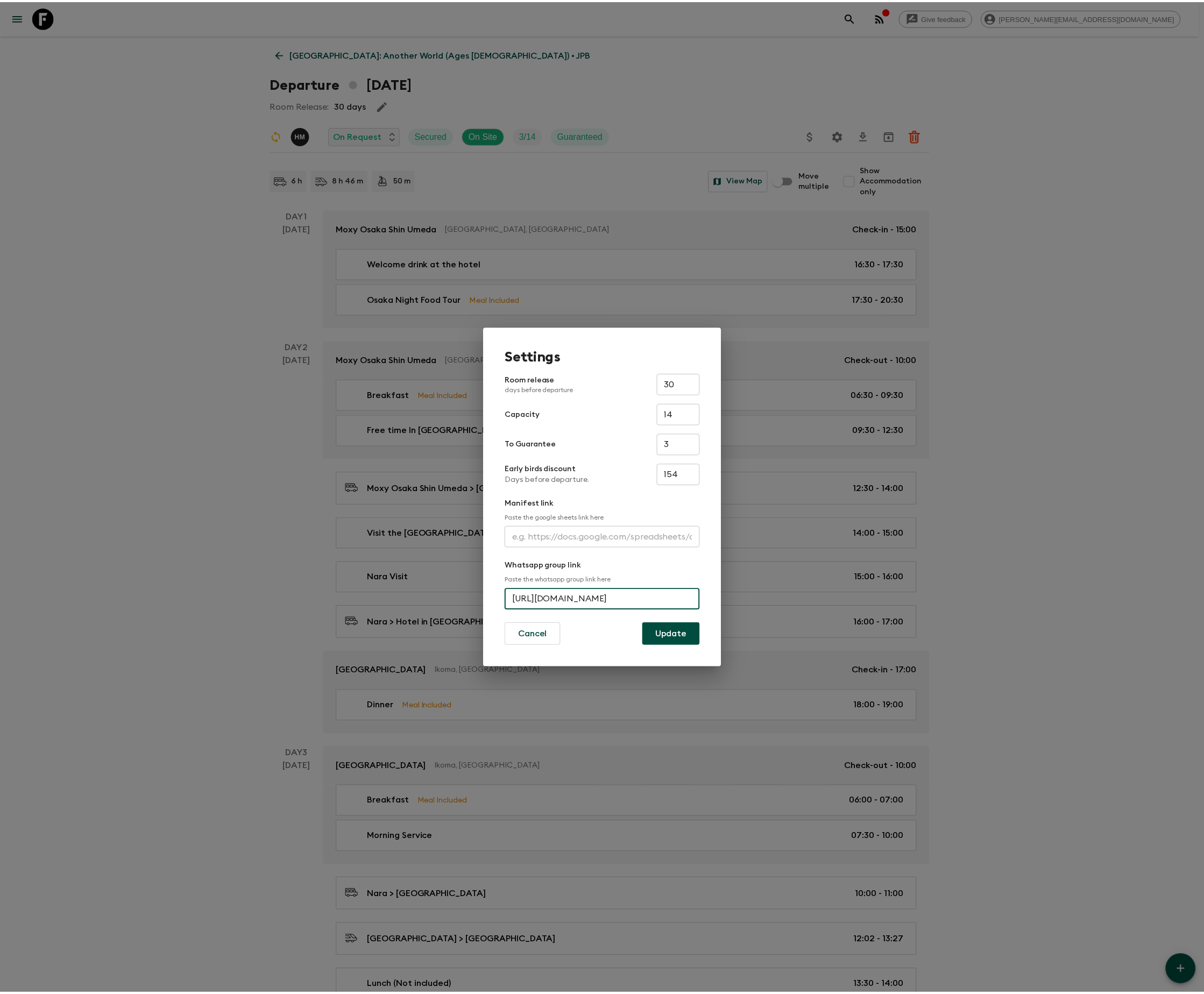
scroll to position [0, 0]
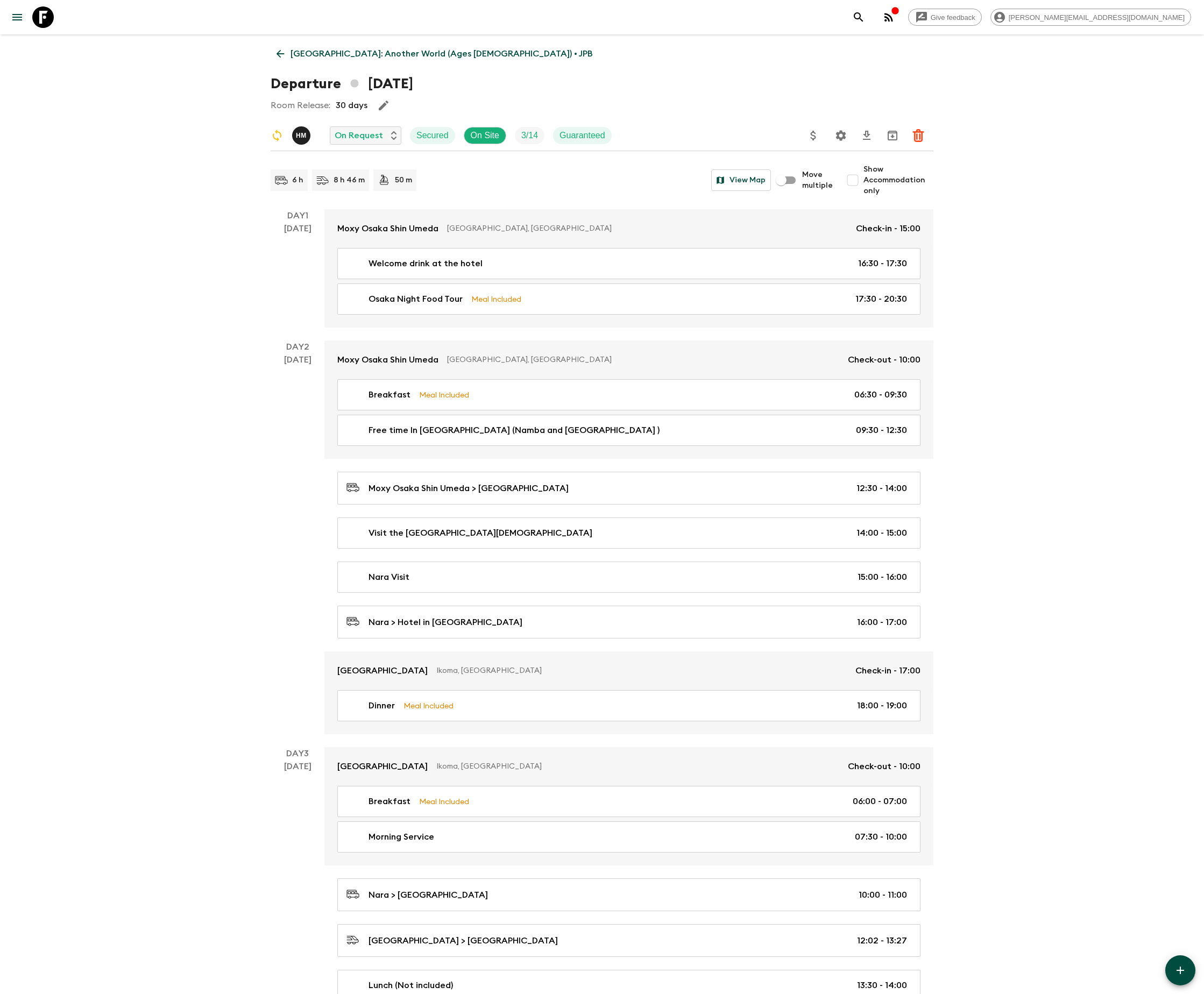
click at [279, 52] on icon at bounding box center [280, 53] width 8 height 8
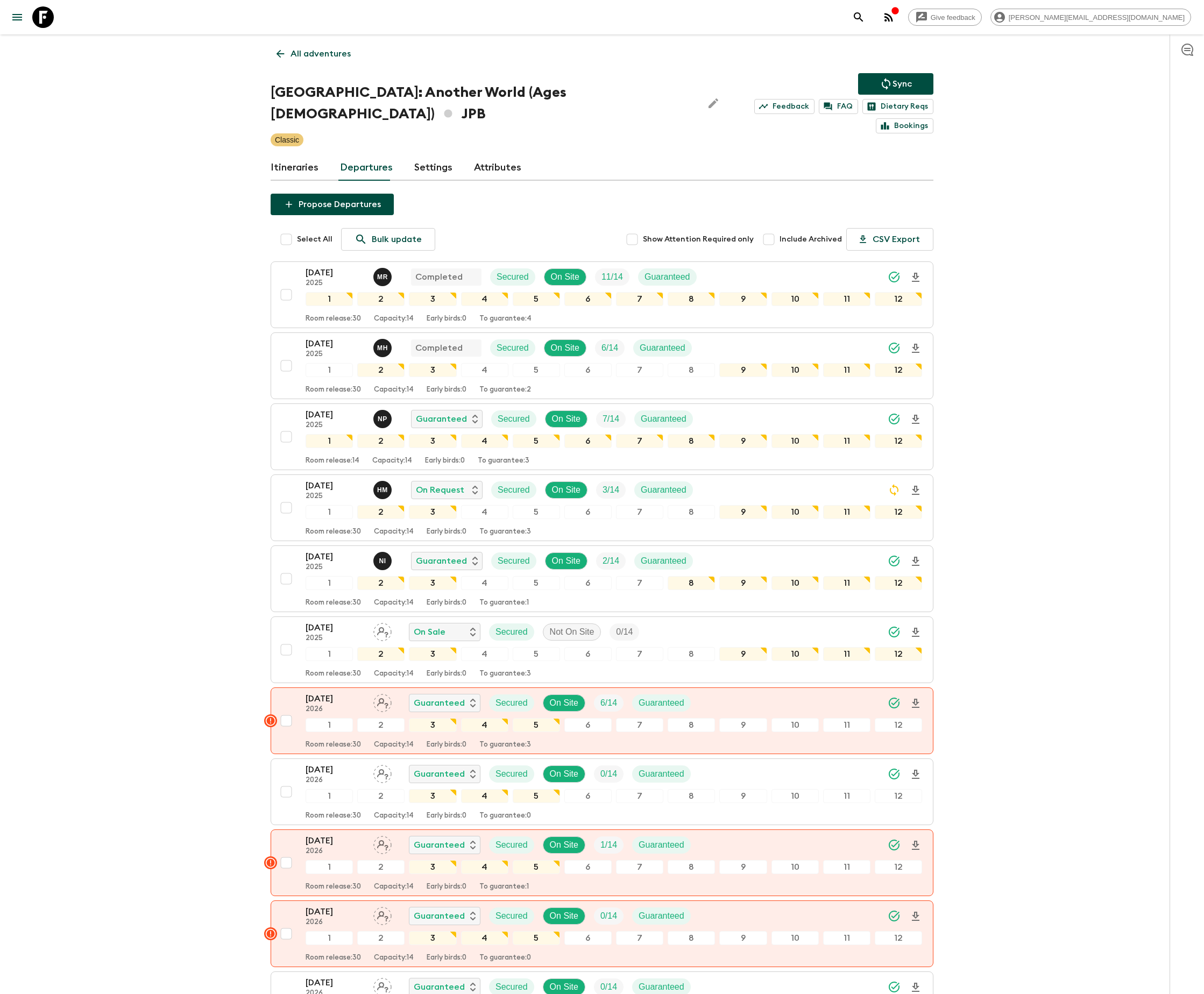
click at [312, 65] on div "All adventures Japan: Another World (Ages [DEMOGRAPHIC_DATA]) JPB Sync Feedback…" at bounding box center [602, 555] width 689 height 1043
click at [319, 52] on p "All adventures" at bounding box center [321, 54] width 60 height 13
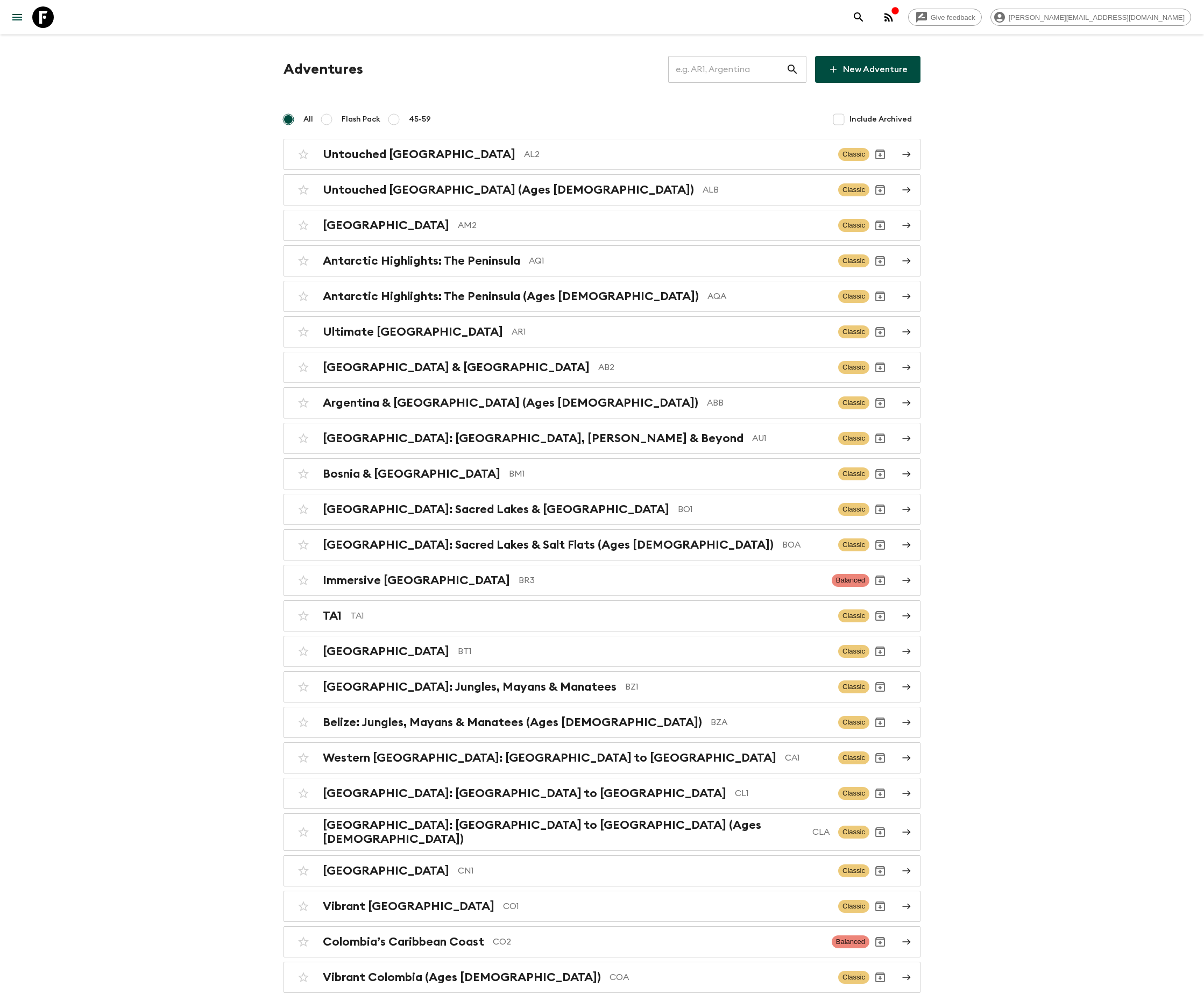
click at [742, 69] on input "text" at bounding box center [728, 70] width 118 height 31
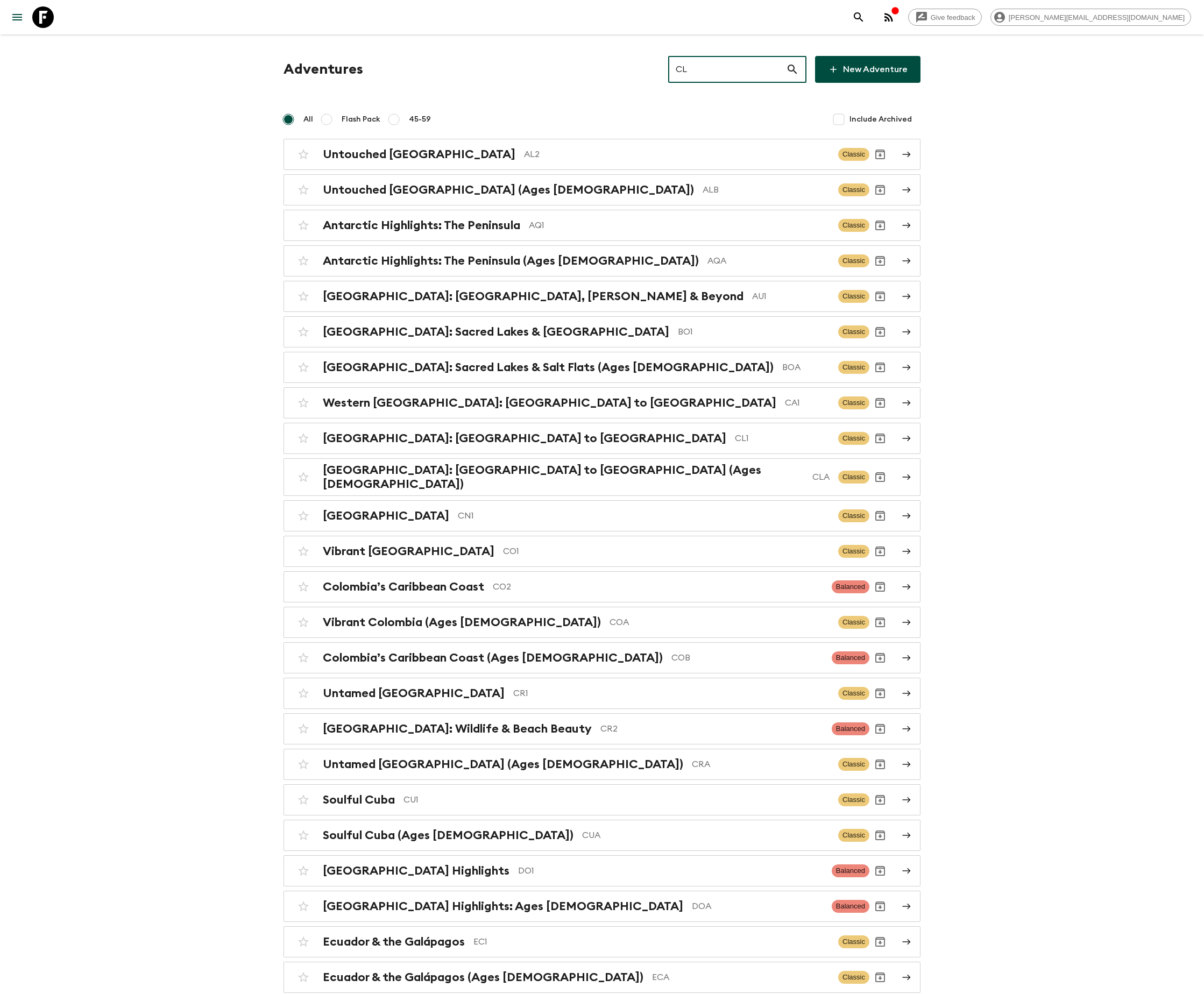
type input "CL1"
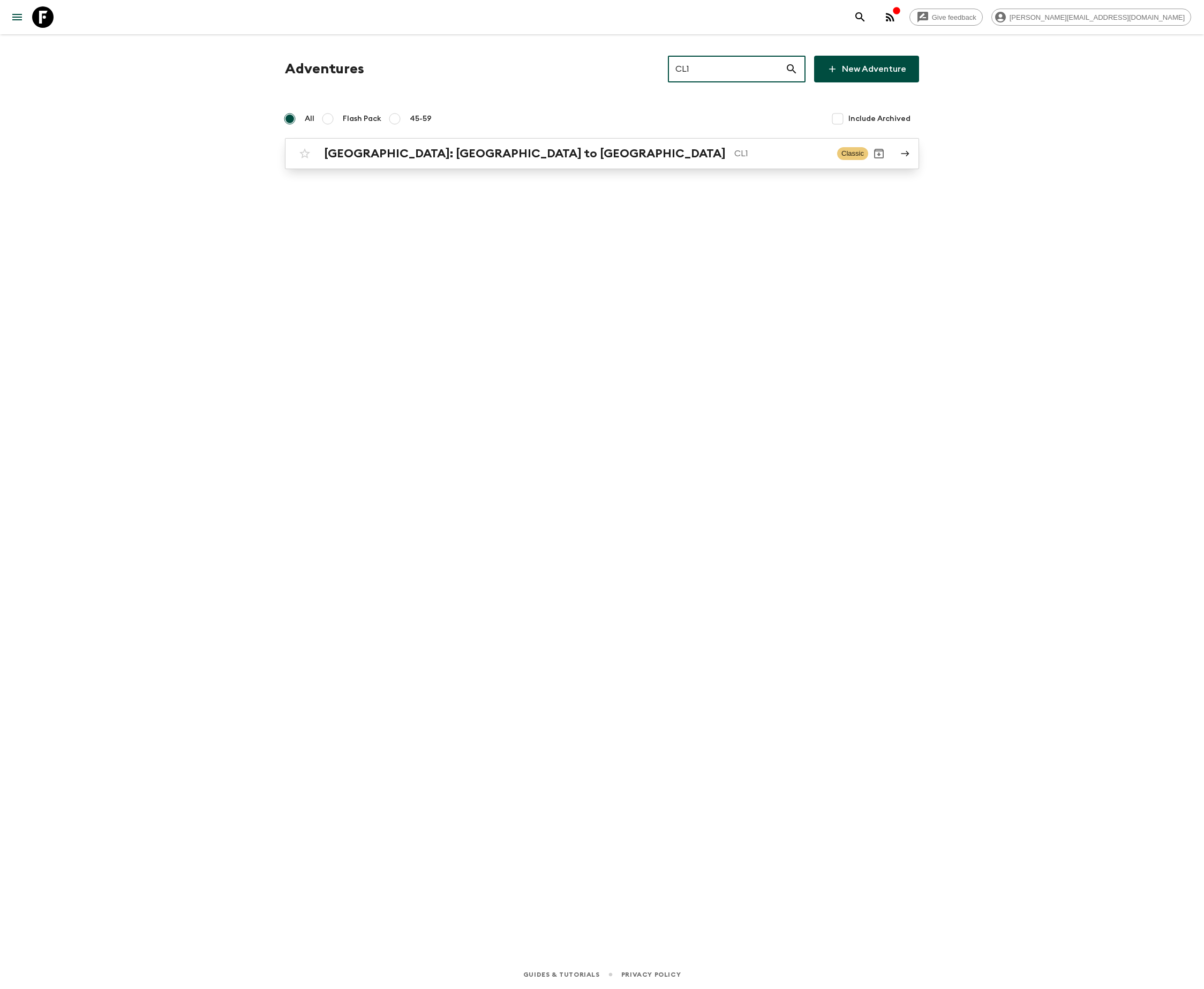
click at [734, 152] on p "CL1" at bounding box center [781, 154] width 94 height 13
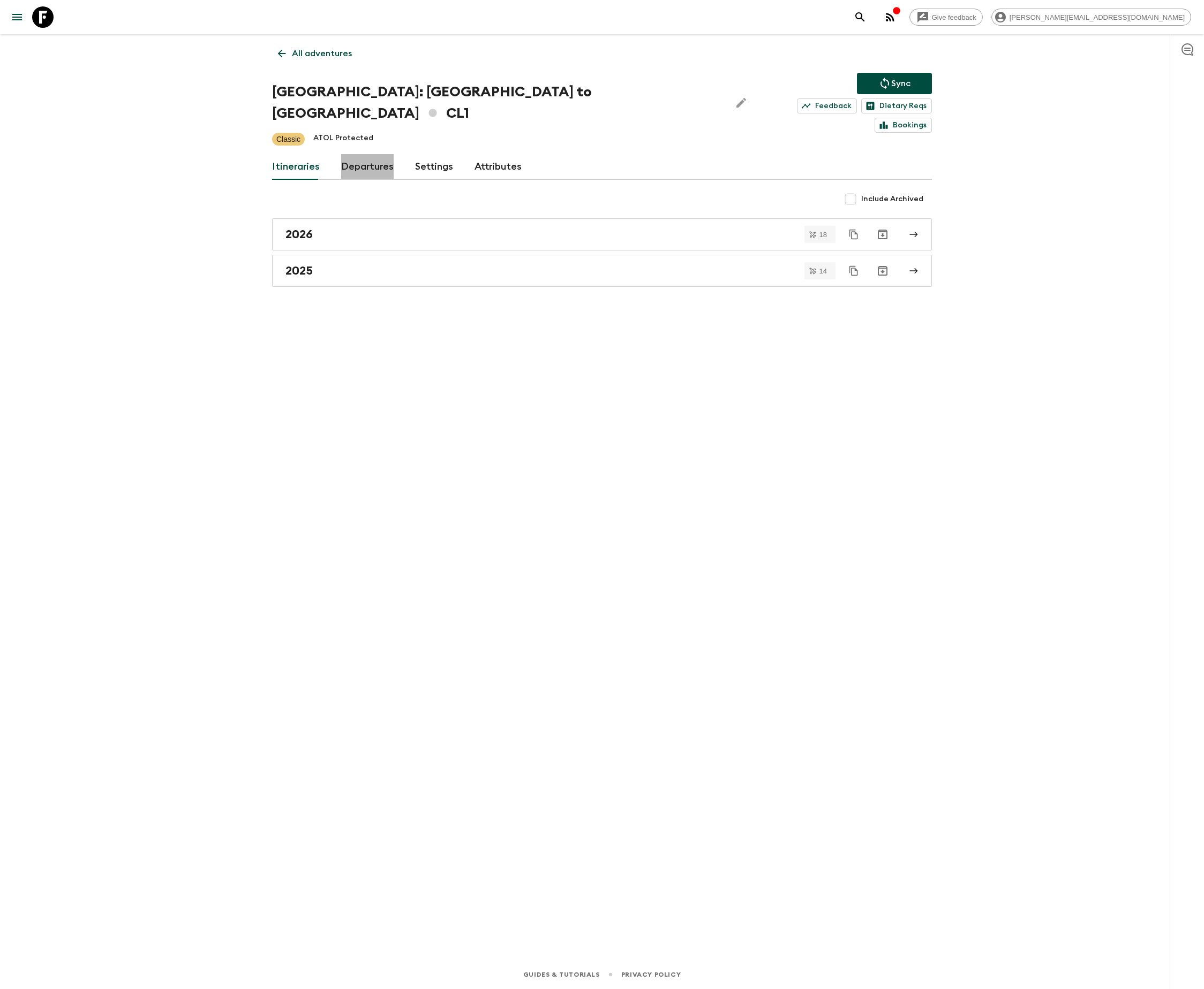
click at [365, 154] on link "Departures" at bounding box center [367, 166] width 52 height 26
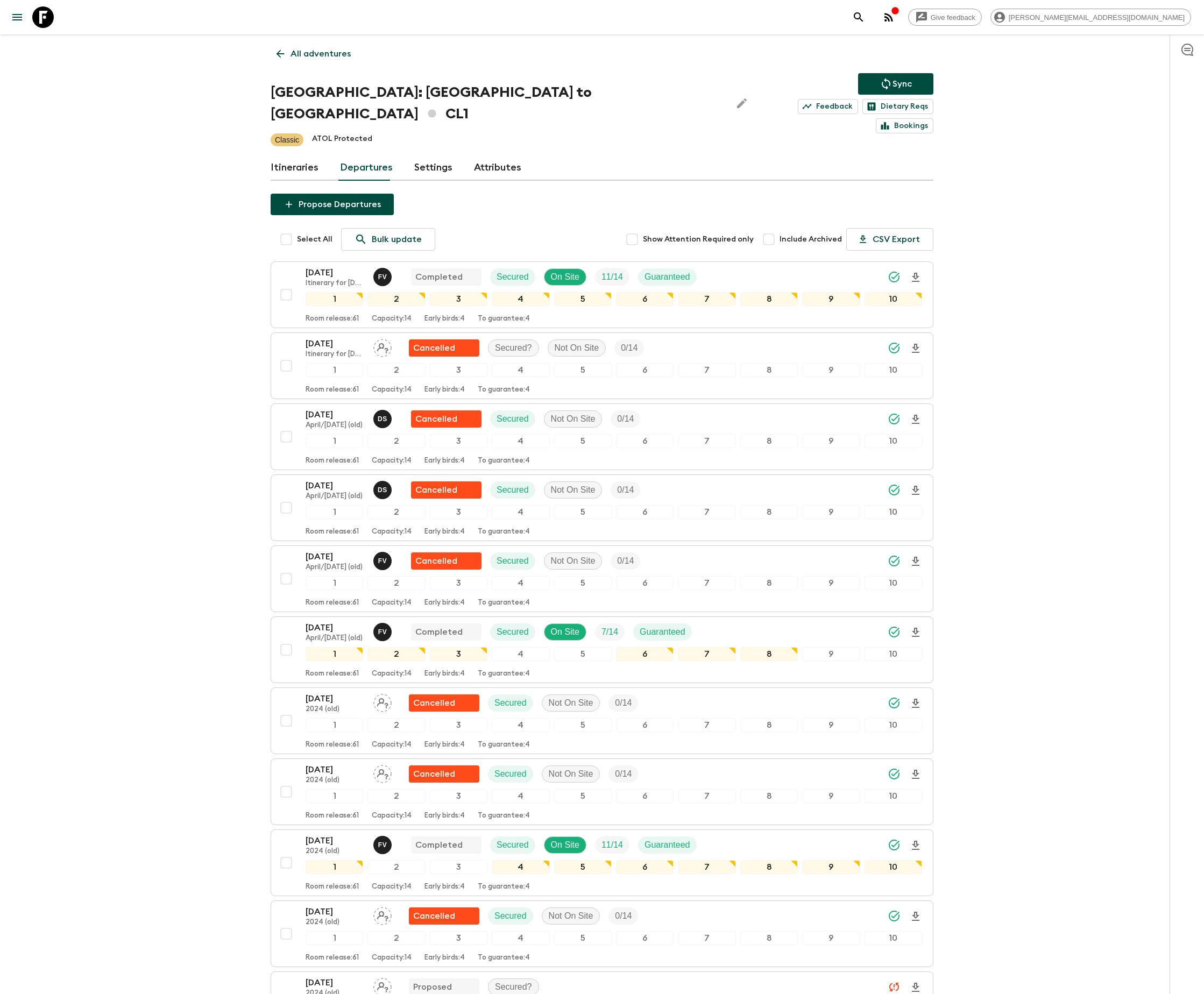
scroll to position [1808, 0]
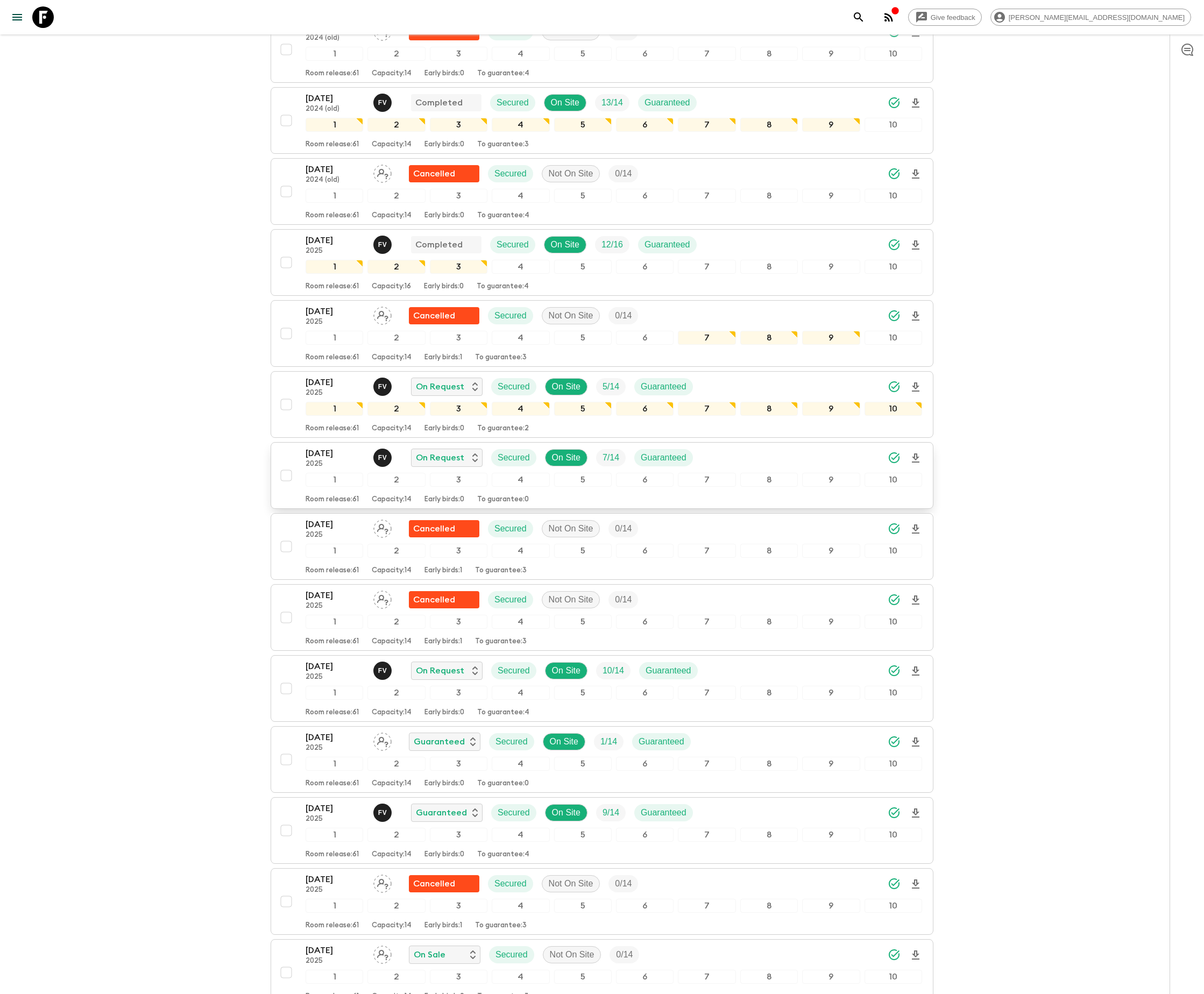
click at [602, 465] on span "7 / 14" at bounding box center [611, 458] width 30 height 13
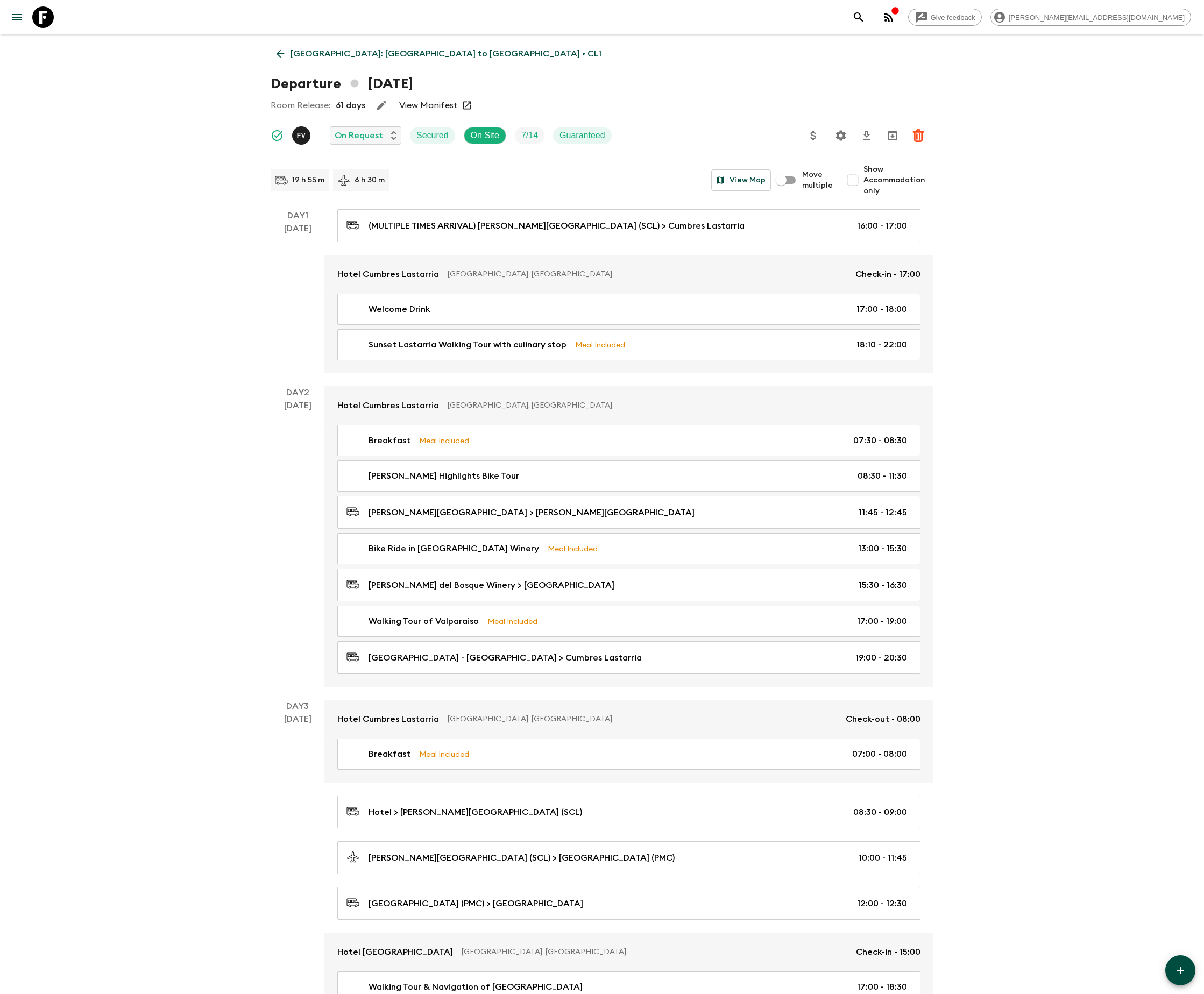
click at [841, 134] on icon "Settings" at bounding box center [841, 135] width 10 height 10
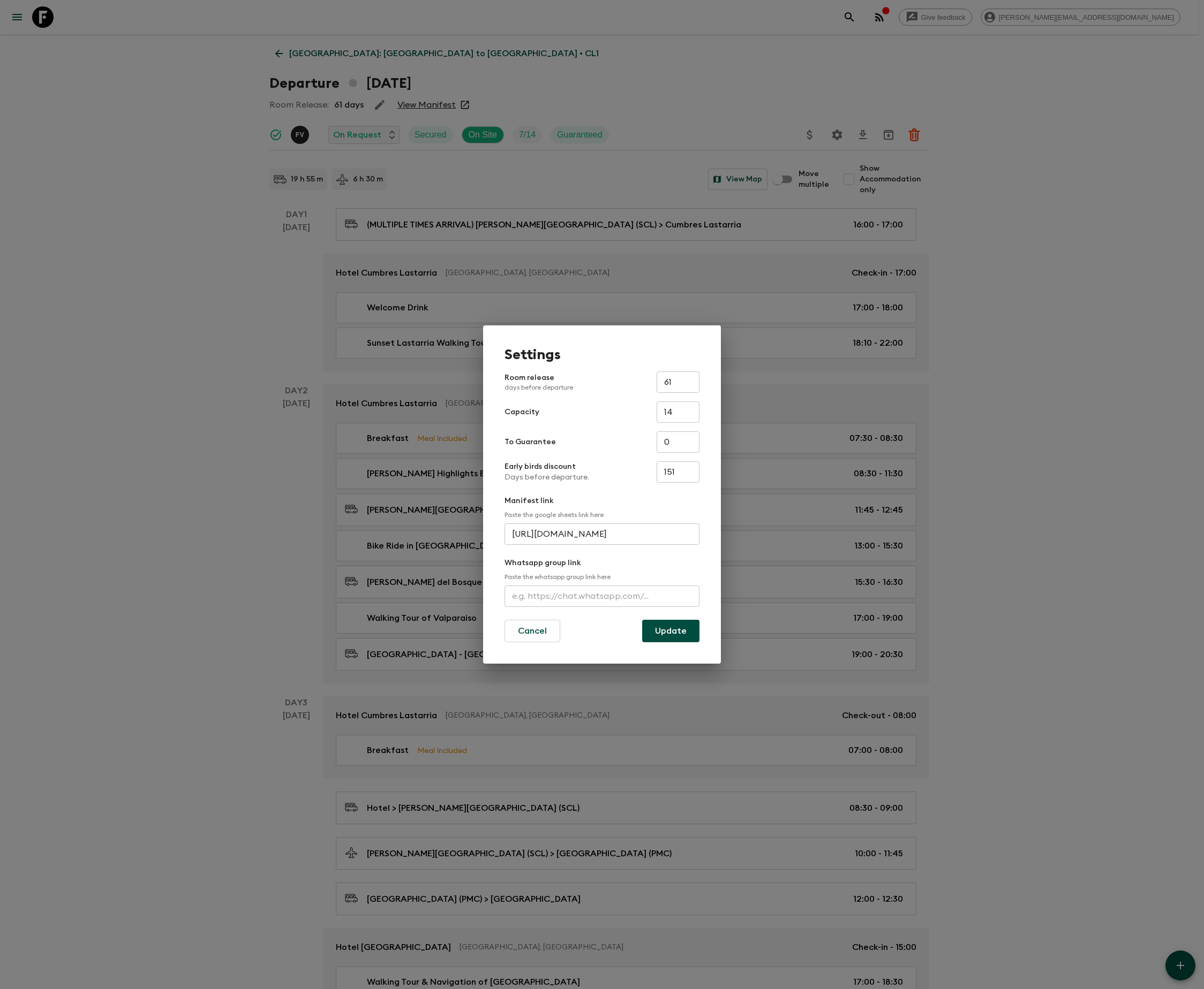
click at [602, 595] on input "text" at bounding box center [601, 596] width 195 height 22
type input "[URL][DOMAIN_NAME]"
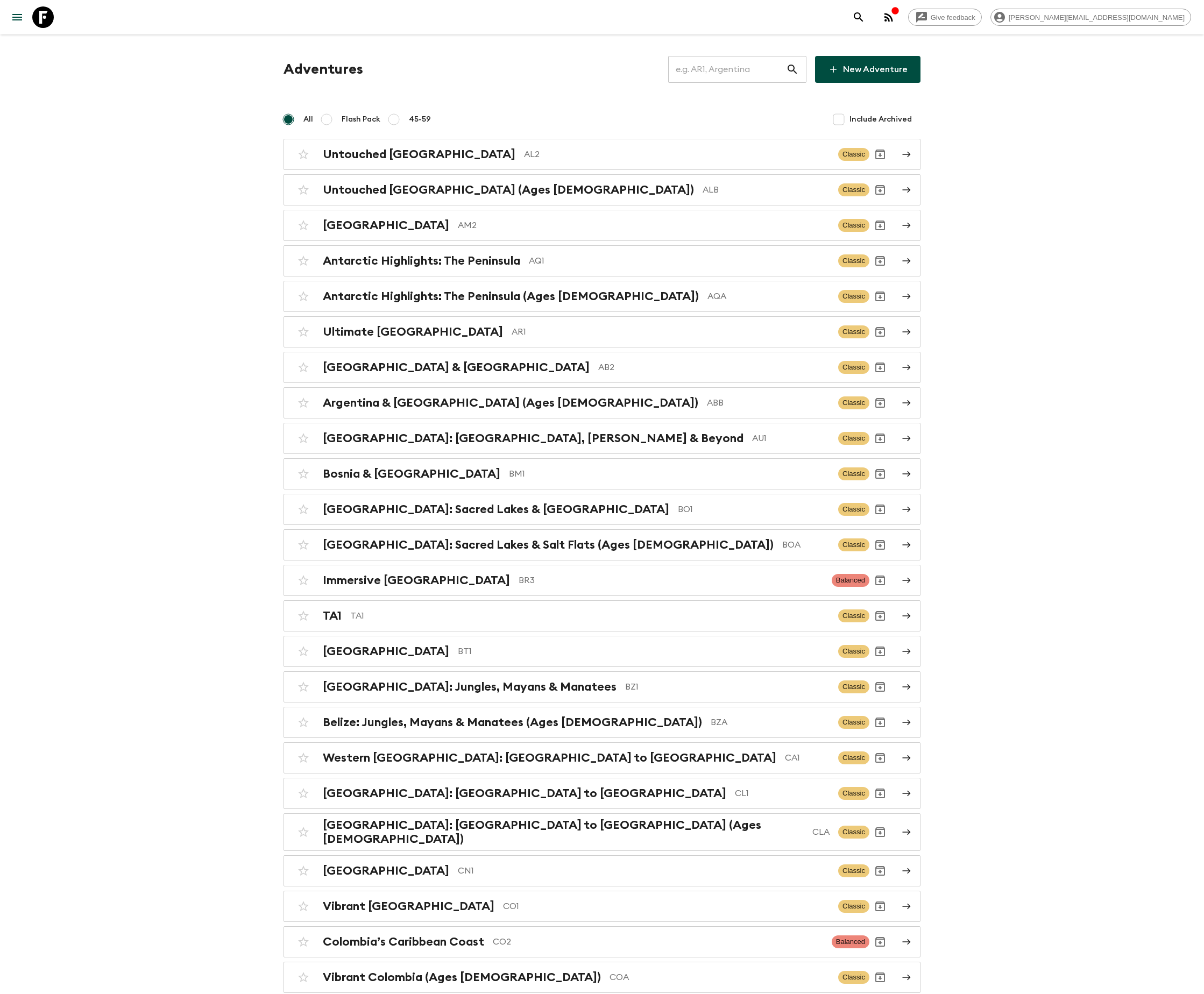
click at [740, 69] on input "text" at bounding box center [728, 70] width 118 height 31
type input "ARA"
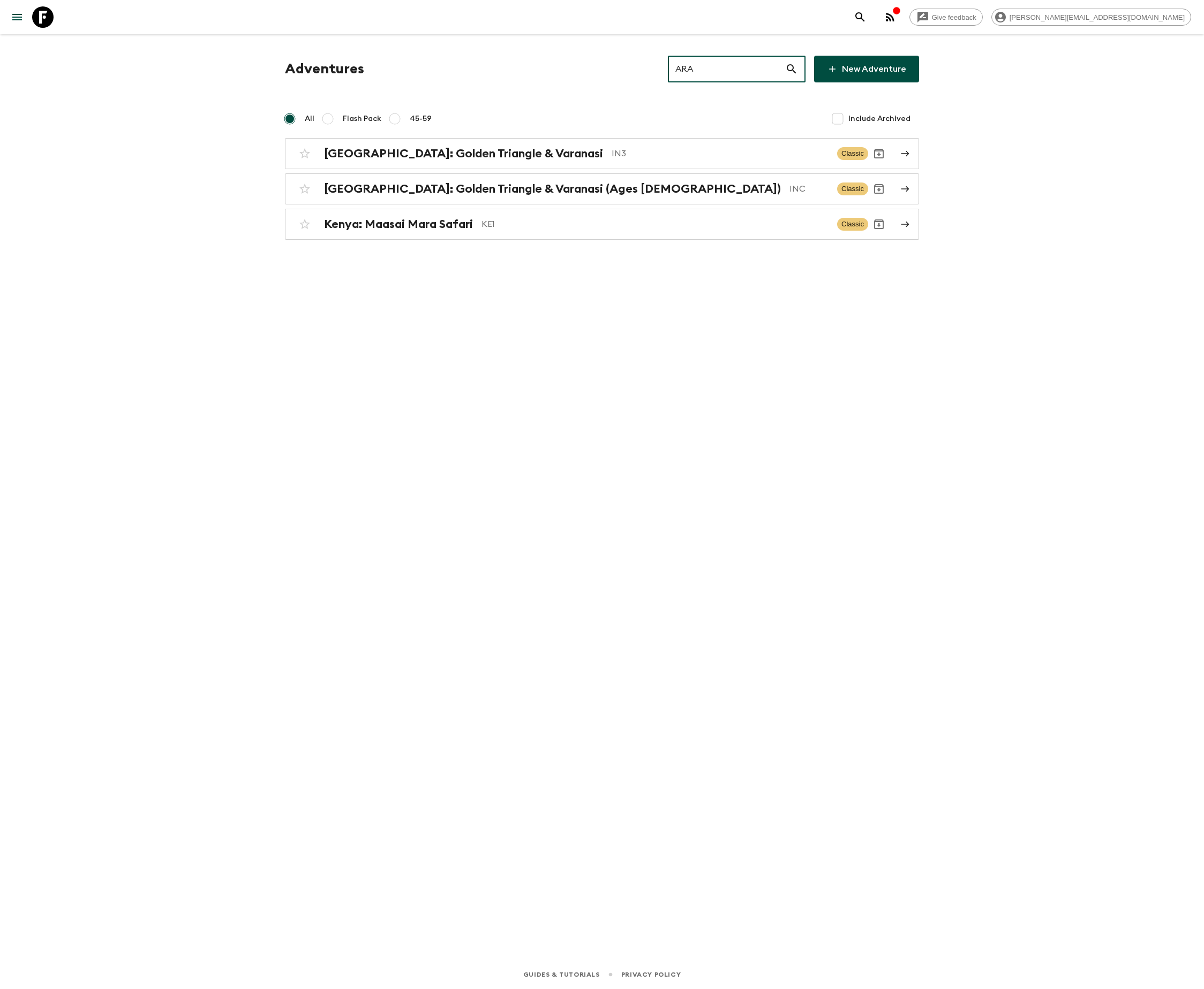
click at [737, 68] on input "ARA" at bounding box center [726, 69] width 118 height 30
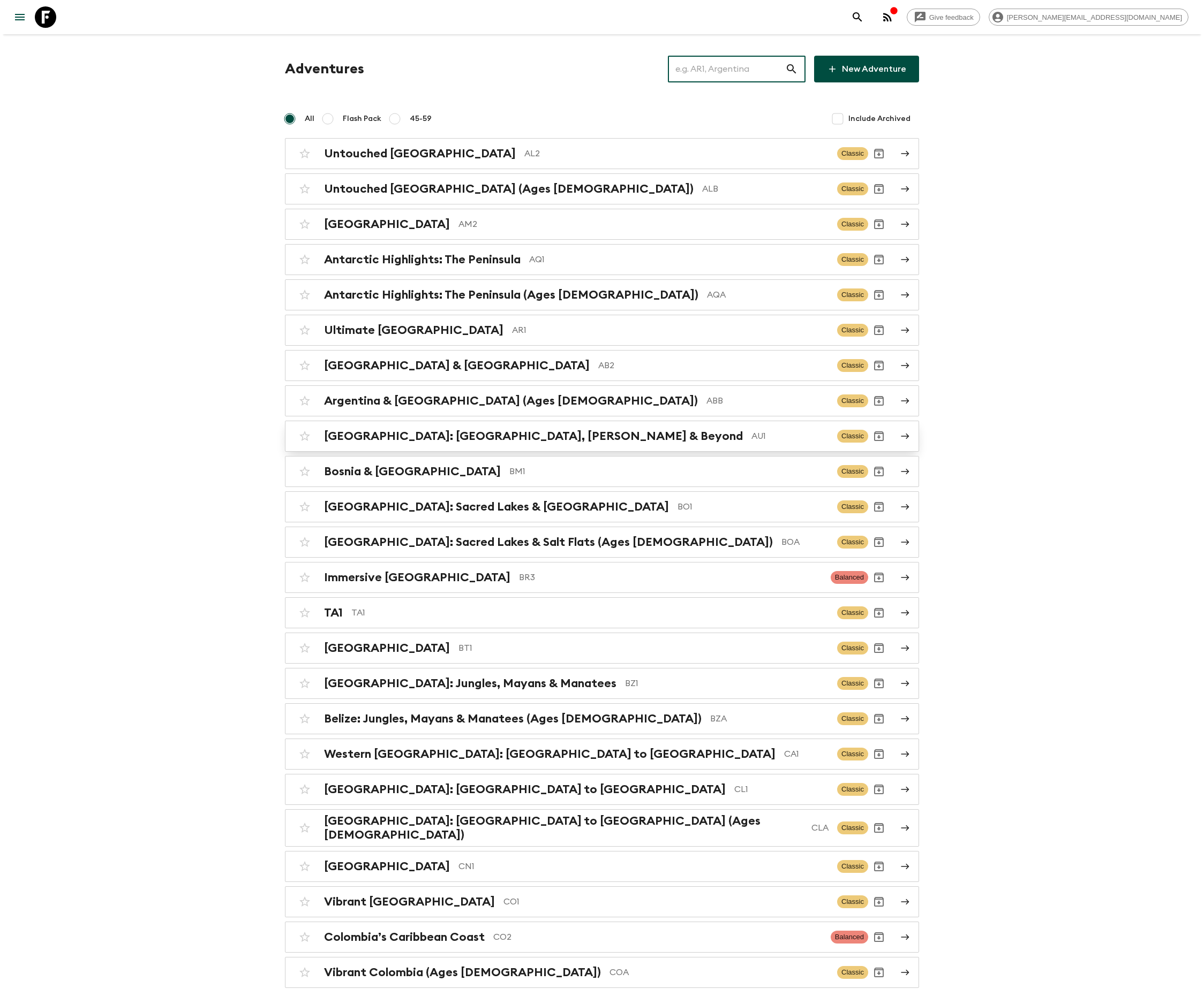
scroll to position [321, 0]
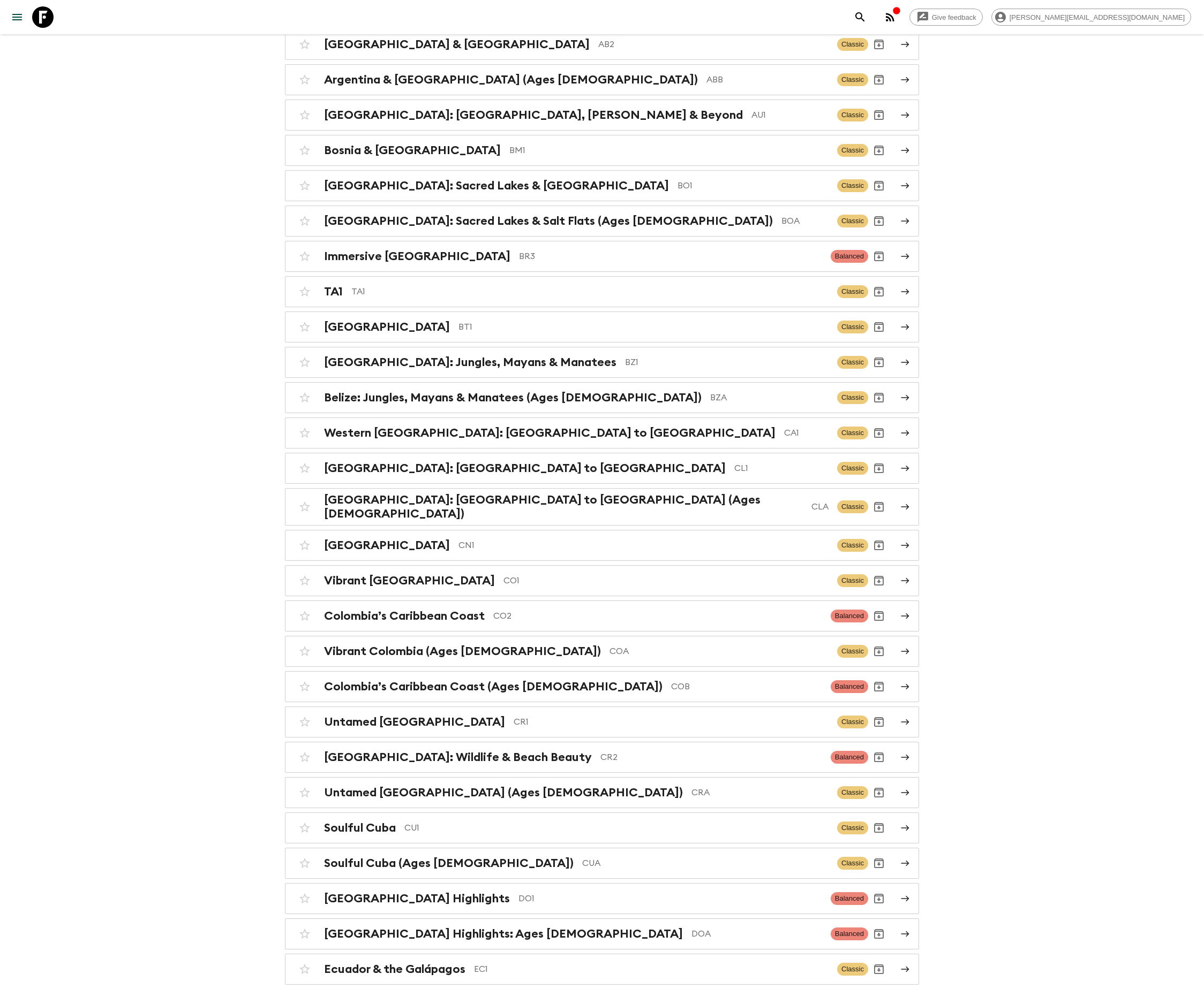
click at [867, 15] on icon "search adventures" at bounding box center [860, 17] width 13 height 13
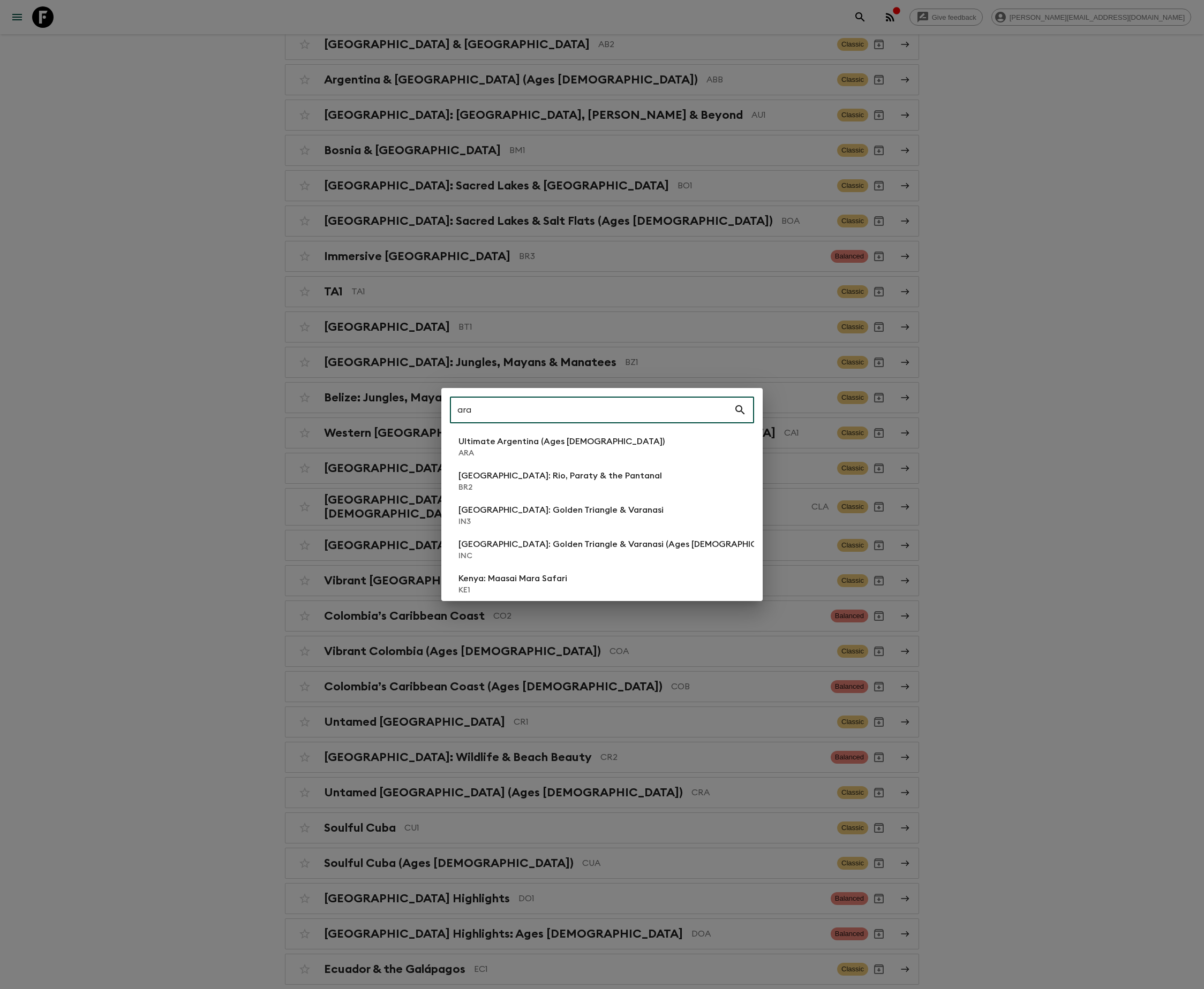
type input "ara"
click at [969, 382] on div "ara ​ Ultimate Argentina (Ages 45-59) ARA Brazil: Rio, Paraty & the Pantanal BR…" at bounding box center [602, 494] width 1204 height 989
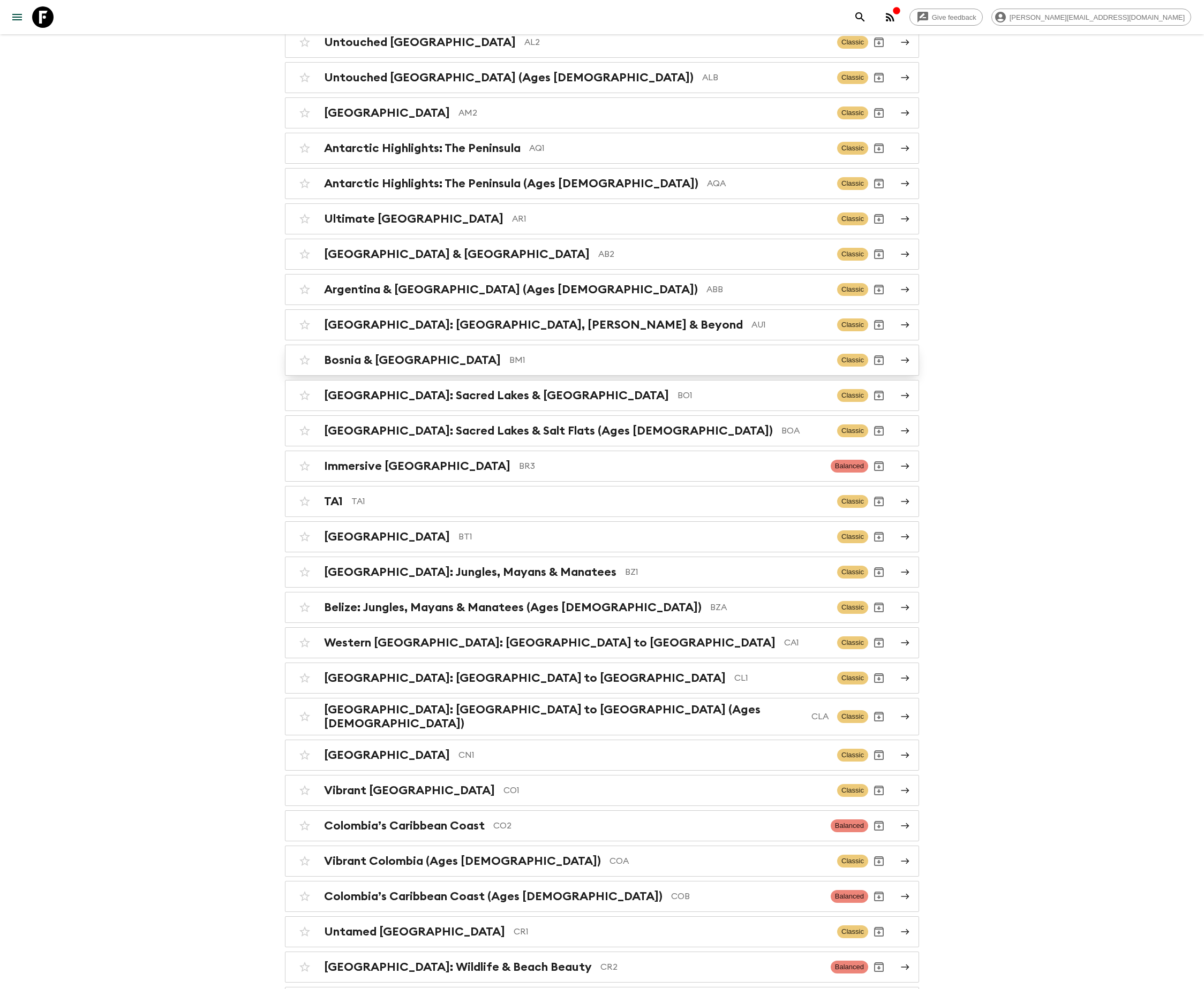
scroll to position [0, 0]
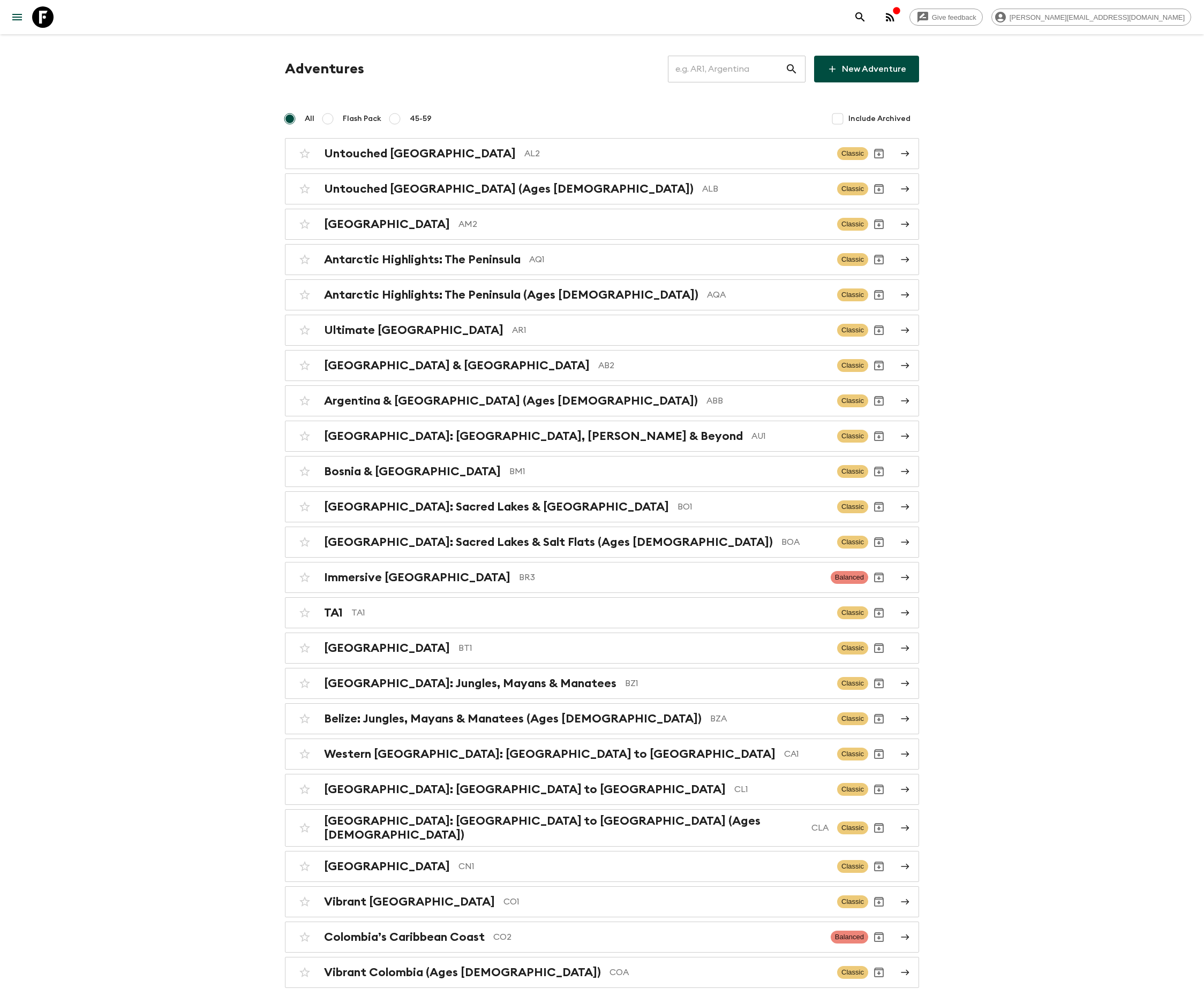
click at [871, 18] on button "search adventures" at bounding box center [860, 17] width 22 height 22
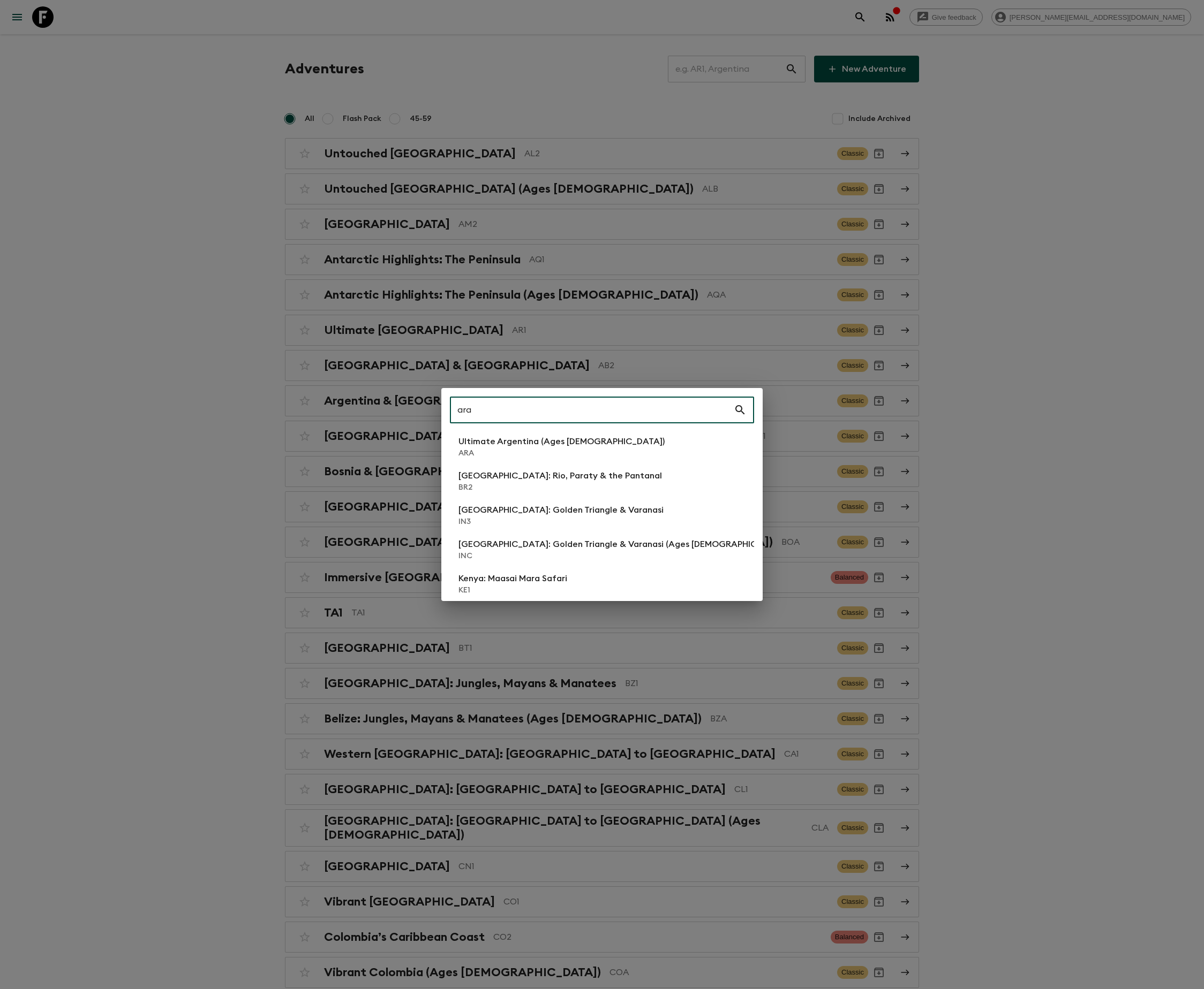
type input "ara"
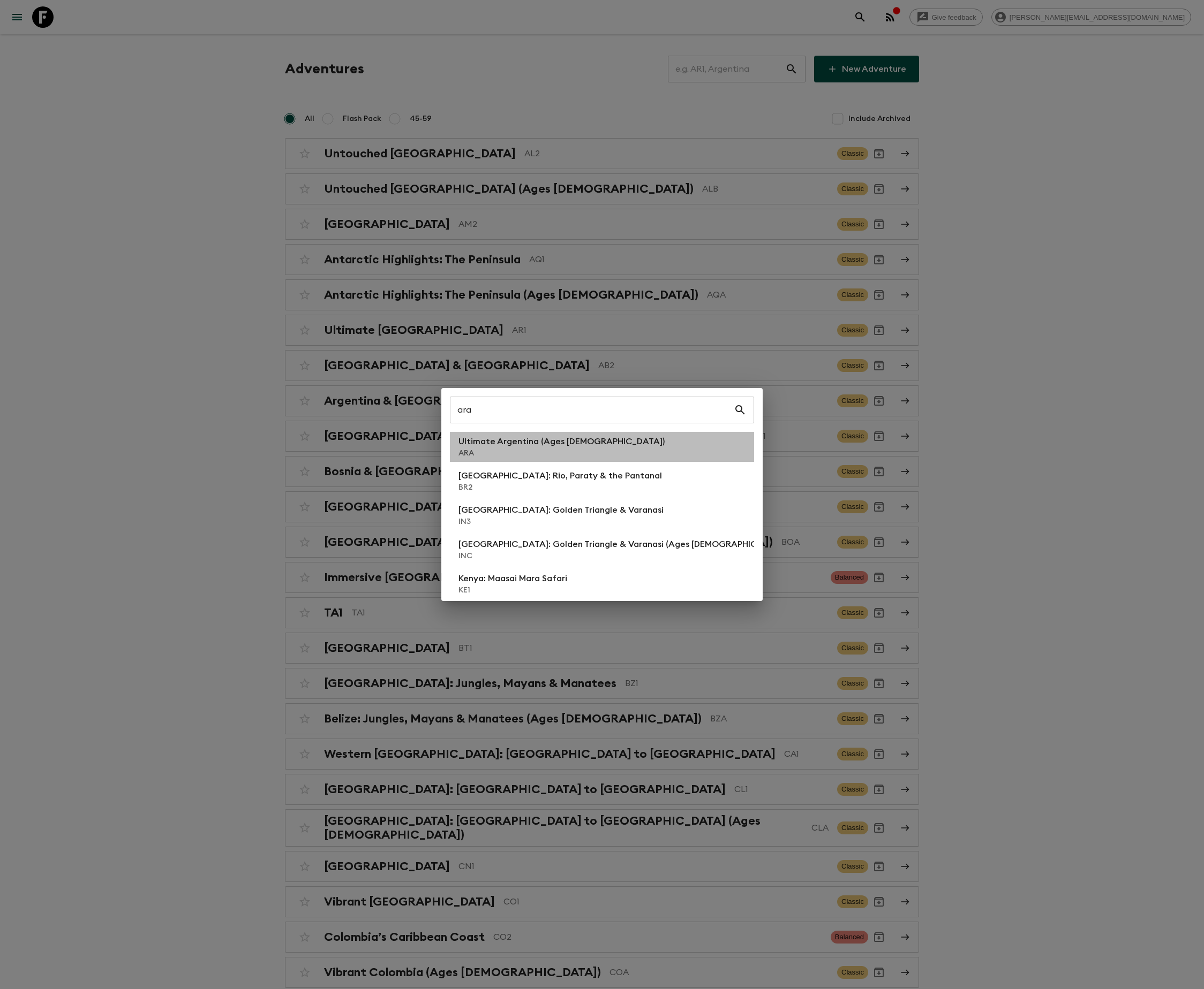
click at [517, 454] on p "ARA" at bounding box center [561, 453] width 206 height 10
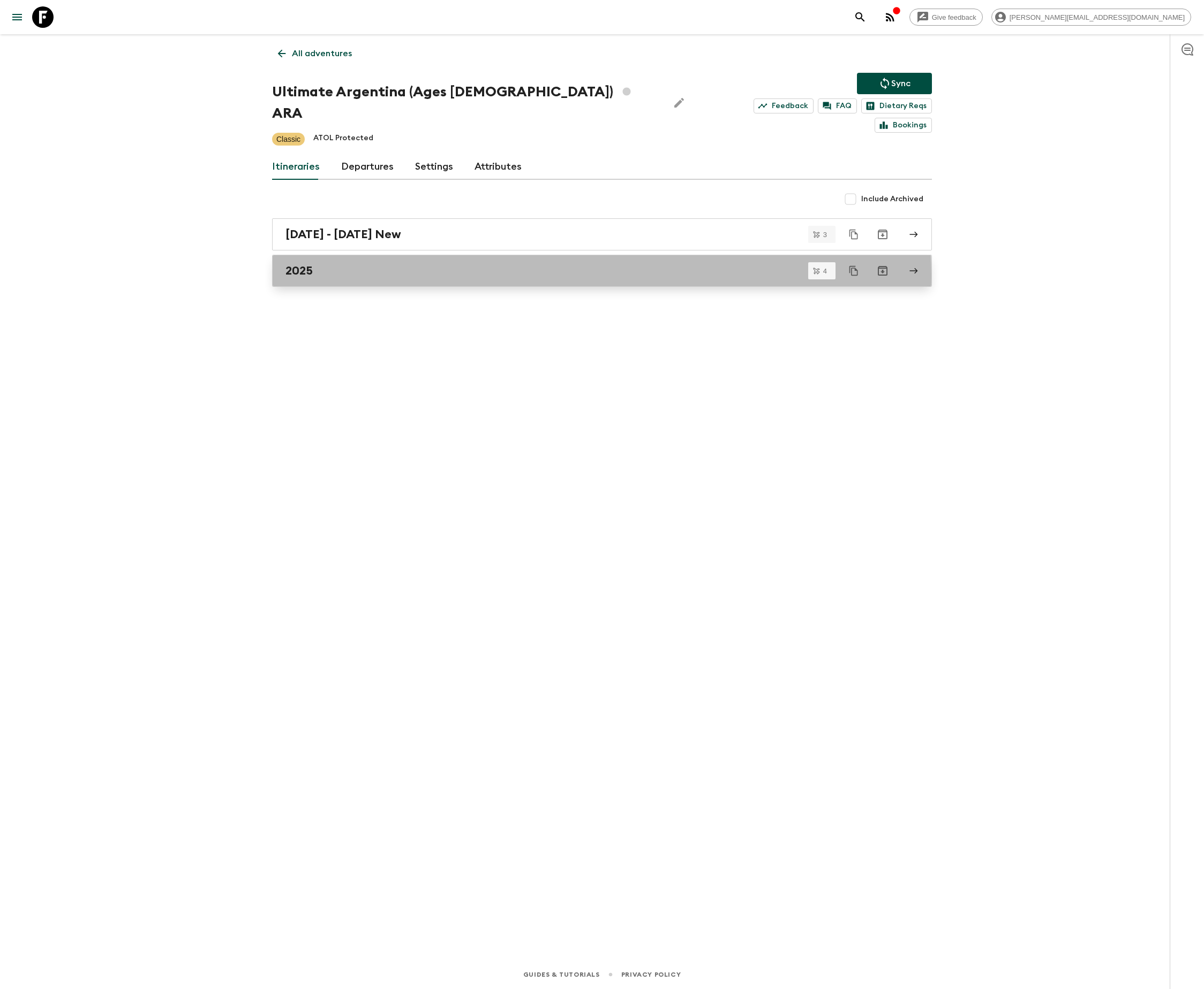
click at [329, 264] on div "2025" at bounding box center [592, 271] width 612 height 14
